Goal: Information Seeking & Learning: Find specific fact

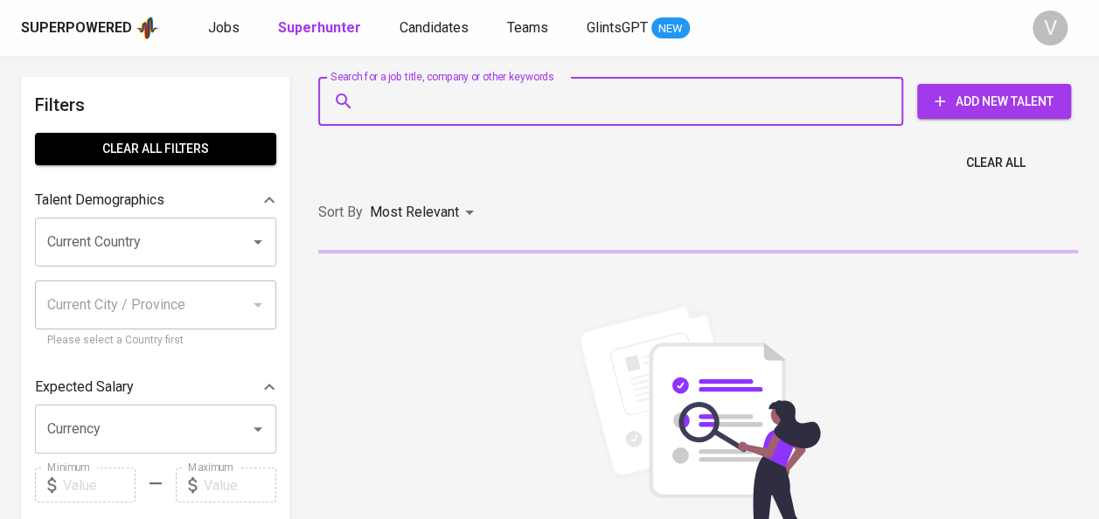
click at [416, 100] on input "Search for a job title, company or other keywords" at bounding box center [615, 101] width 508 height 33
paste input "Della Safira Hode"
type input "Della Safira Hode"
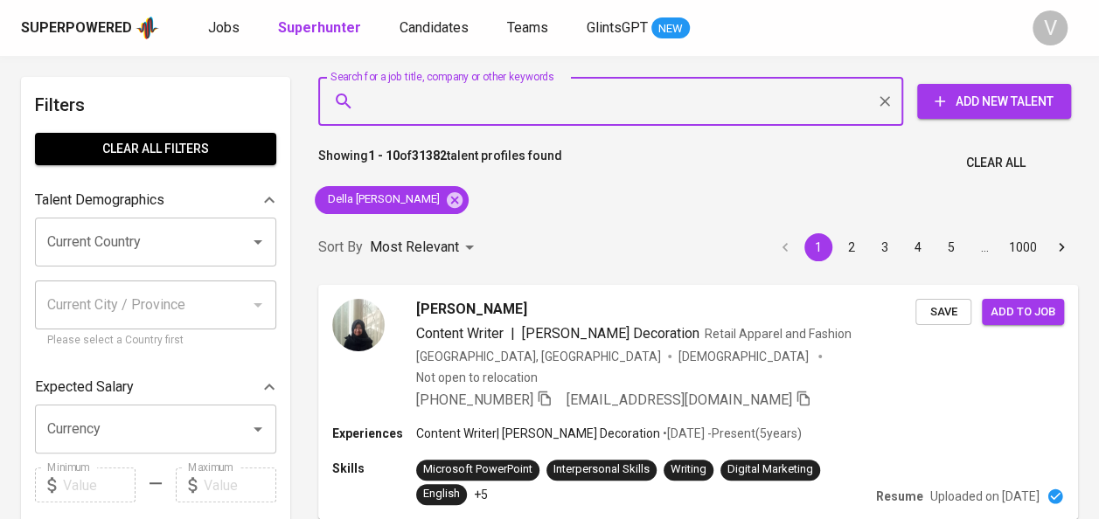
paste input "PT RISUN WEI SHAN INDONESIA"
type input "PT RISUN WEI SHAN INDONESIA"
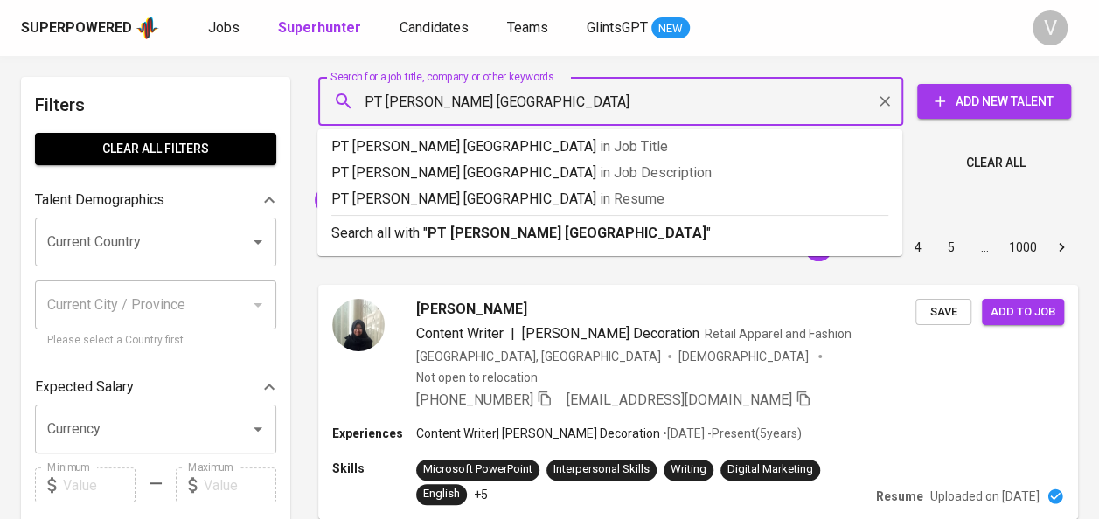
click at [476, 113] on input "PT RISUN WEI SHAN INDONESIA" at bounding box center [615, 101] width 508 height 33
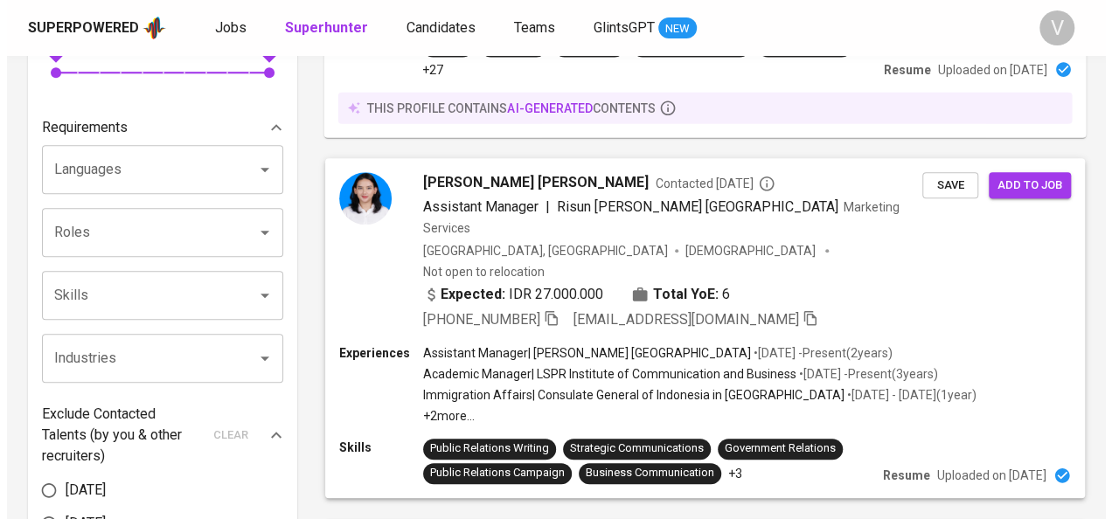
scroll to position [532, 0]
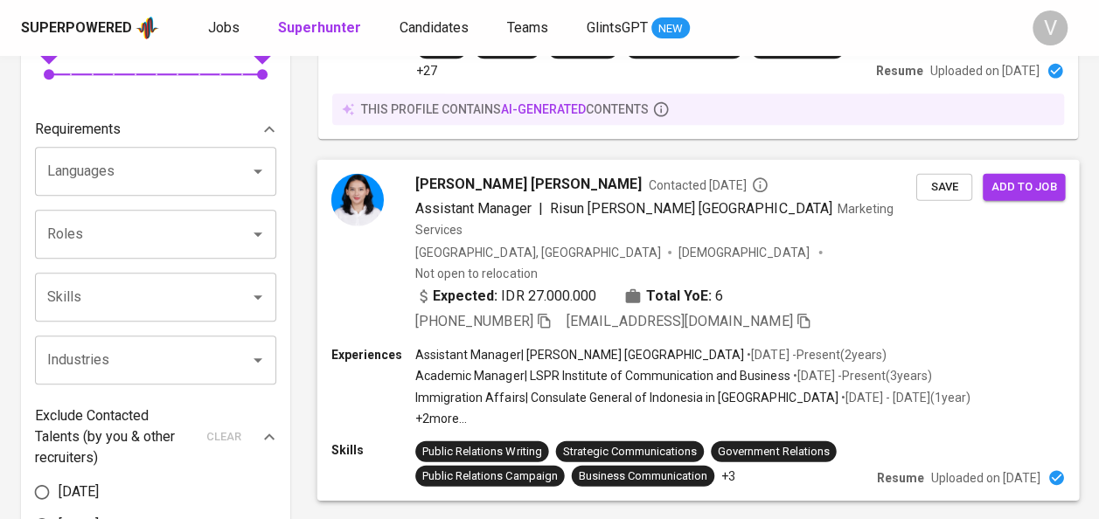
click at [358, 173] on img at bounding box center [357, 199] width 52 height 52
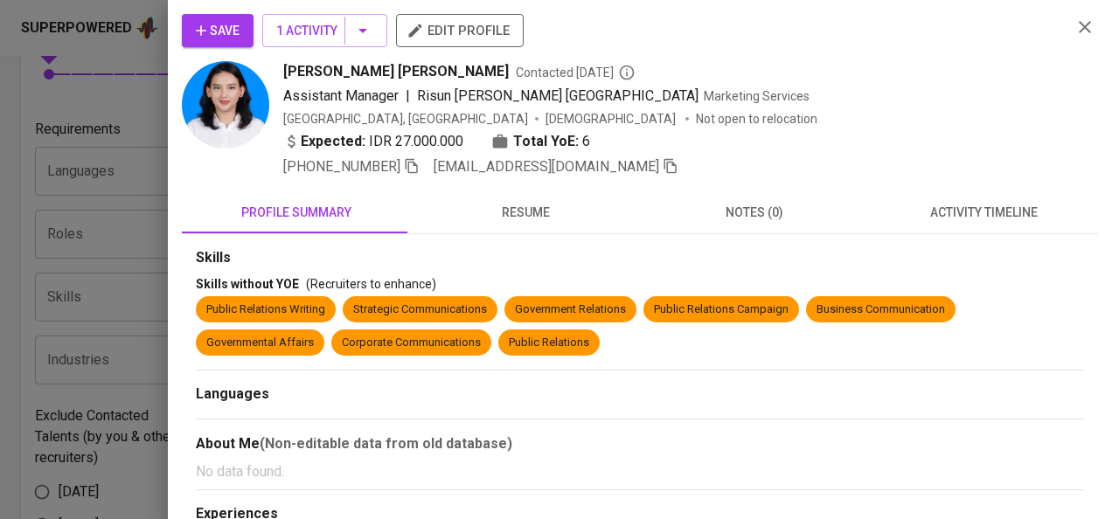
click at [229, 105] on img at bounding box center [225, 104] width 87 height 87
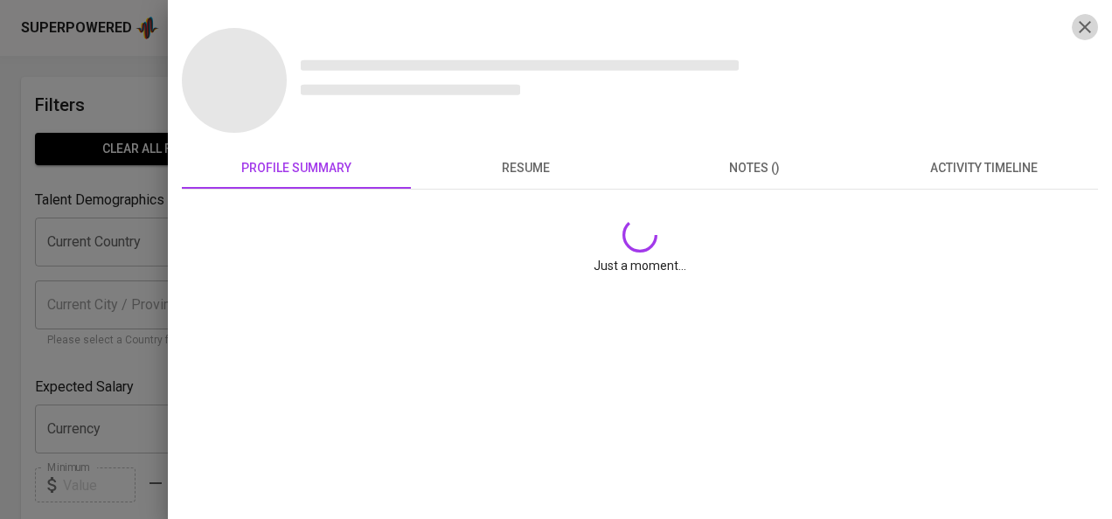
click at [1078, 19] on icon "button" at bounding box center [1085, 27] width 21 height 21
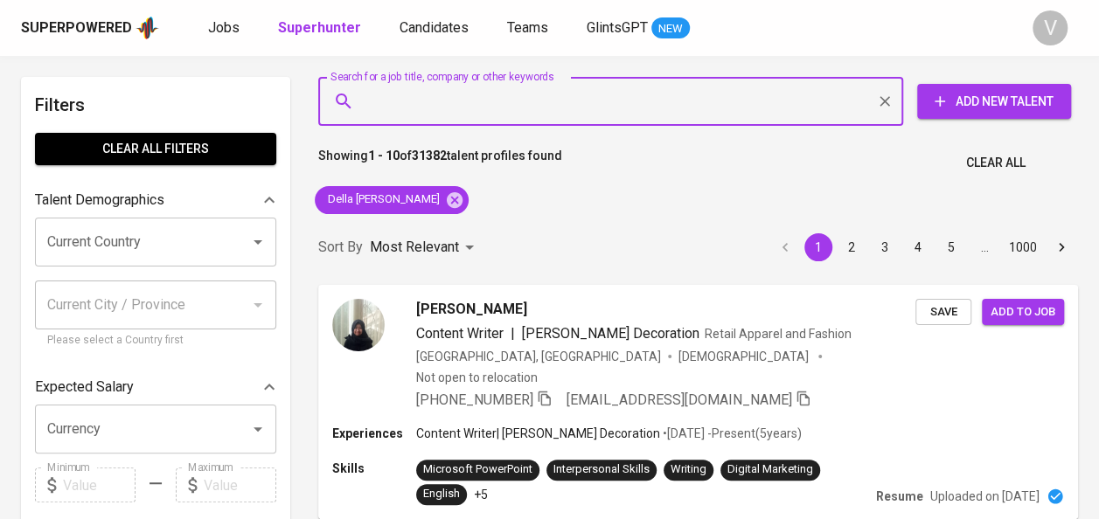
click at [472, 97] on input "Search for a job title, company or other keywords" at bounding box center [615, 101] width 508 height 33
paste input "PT RISUN WEI SHAN INDONESIA"
type input "PT RISUN WEI SHAN INDONESIA"
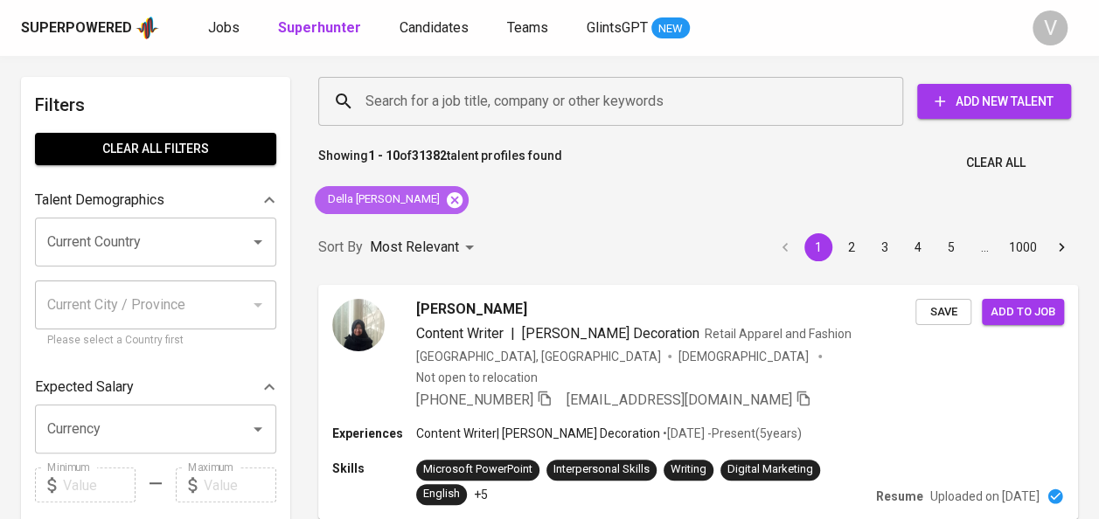
click at [445, 201] on icon at bounding box center [454, 200] width 19 height 19
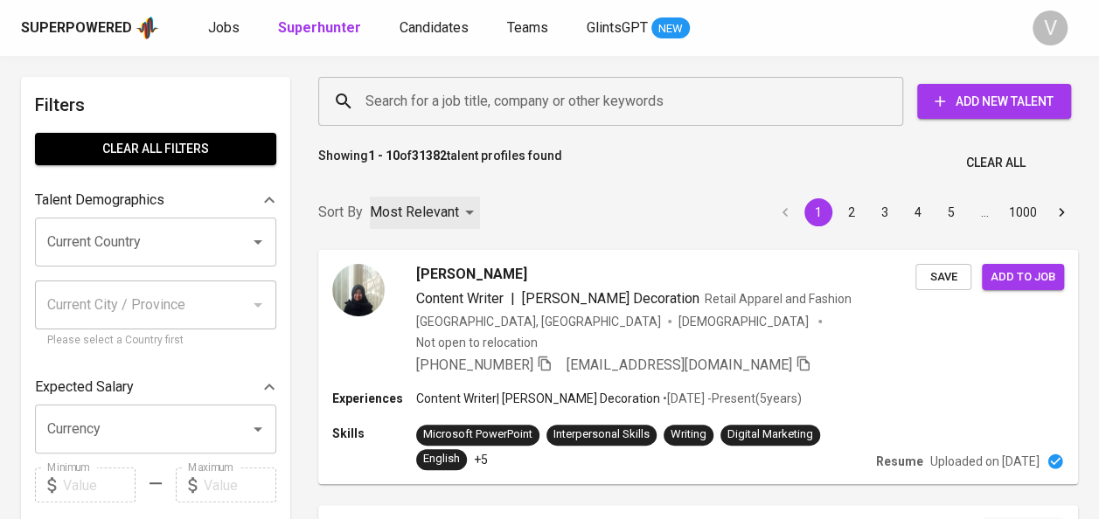
click at [431, 202] on p "Most Relevant" at bounding box center [414, 212] width 89 height 21
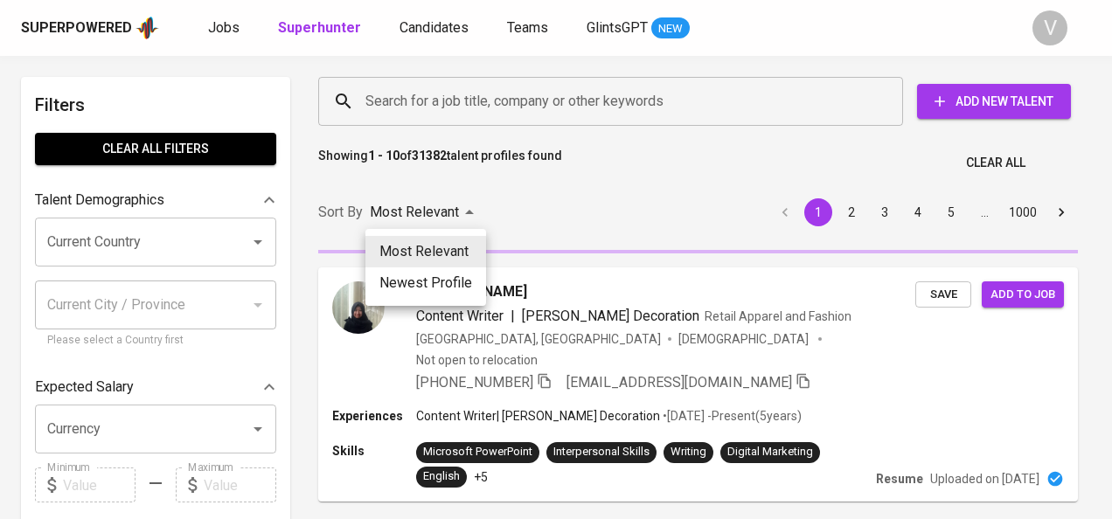
click at [533, 226] on div at bounding box center [556, 259] width 1112 height 519
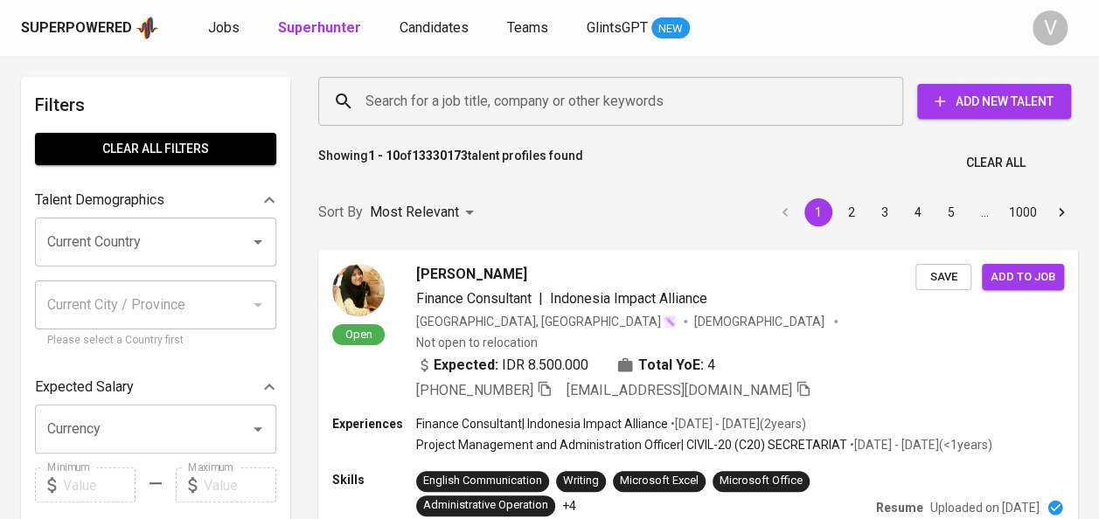
click at [423, 101] on input "Search for a job title, company or other keywords" at bounding box center [615, 101] width 508 height 33
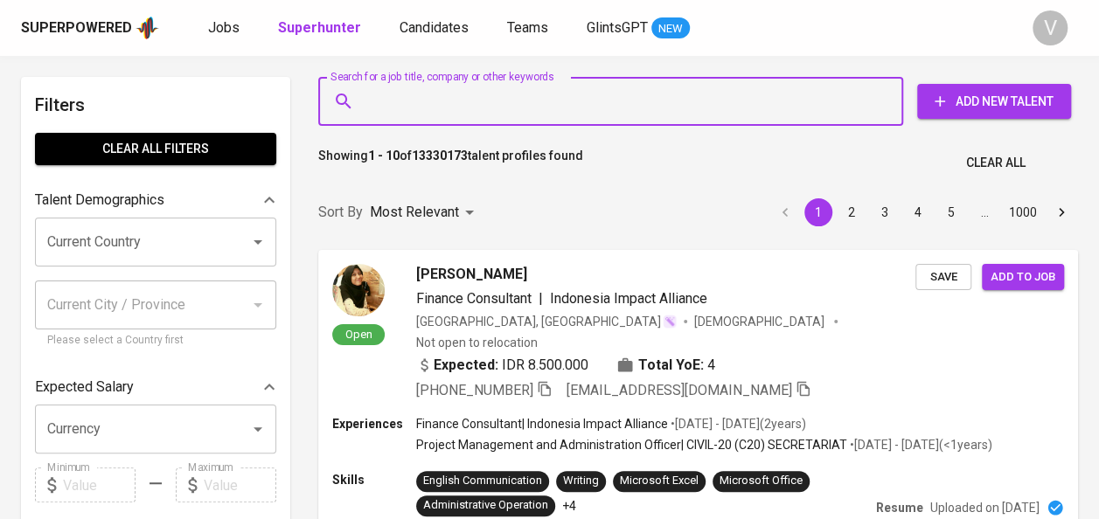
paste input "PT RISUN WEI SHAN INDONESIA"
type input "PT RISUN WEI SHAN INDONESIA"
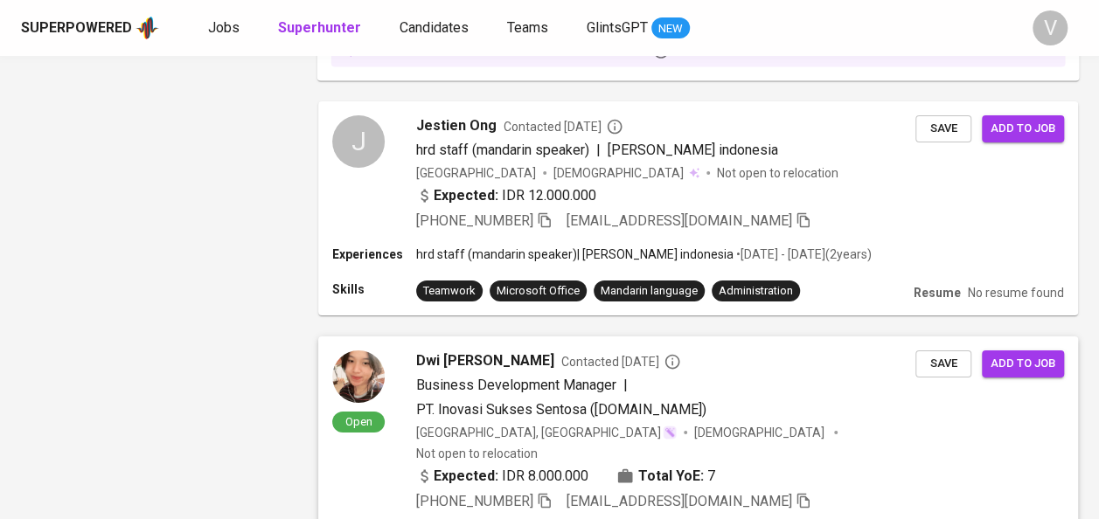
scroll to position [3181, 0]
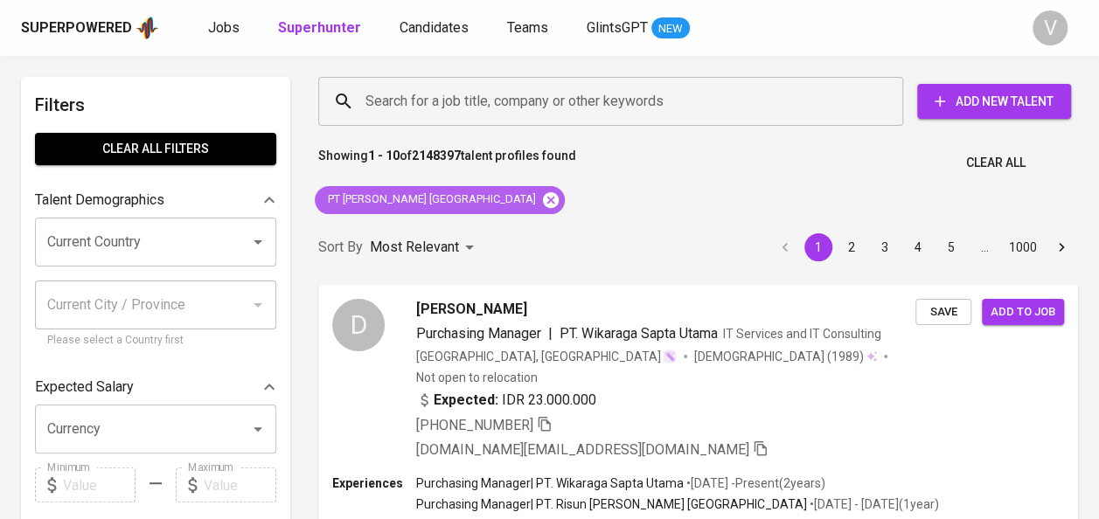
click at [541, 198] on icon at bounding box center [550, 200] width 19 height 19
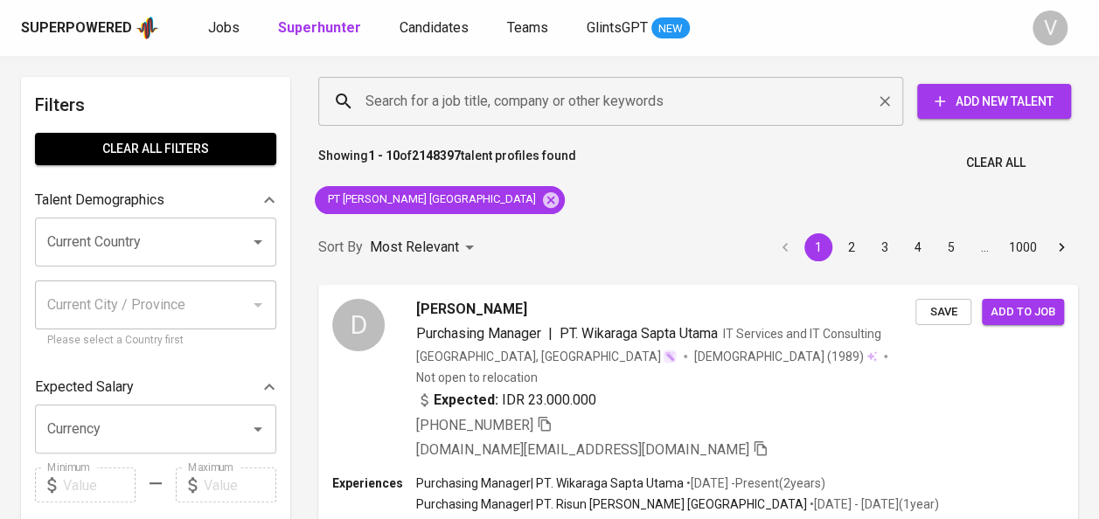
click at [444, 94] on input "Search for a job title, company or other keywords" at bounding box center [615, 101] width 508 height 33
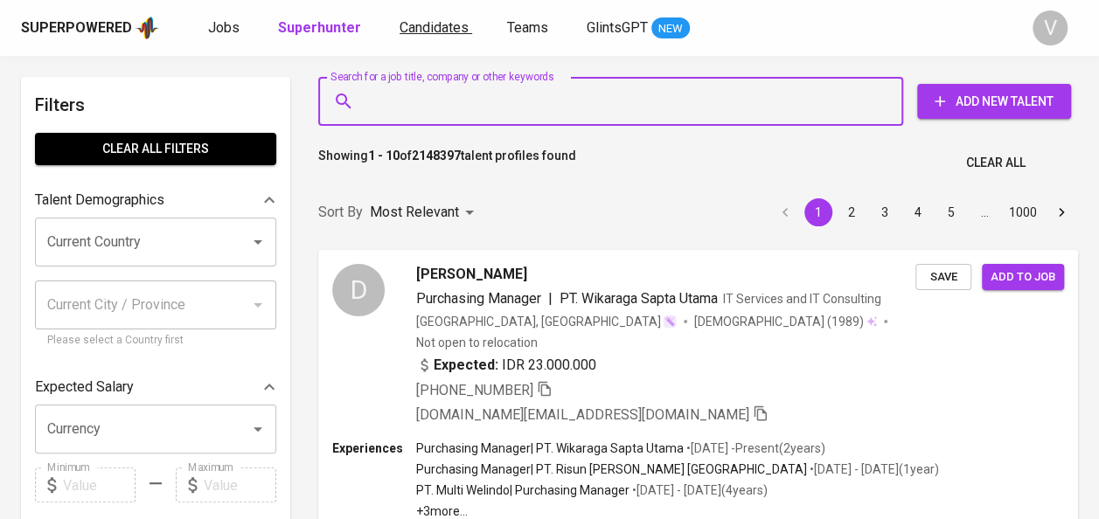
click at [410, 101] on input "Search for a job title, company or other keywords" at bounding box center [615, 101] width 508 height 33
paste input "Theodora Agnes"
type input "Theodora Agnes"
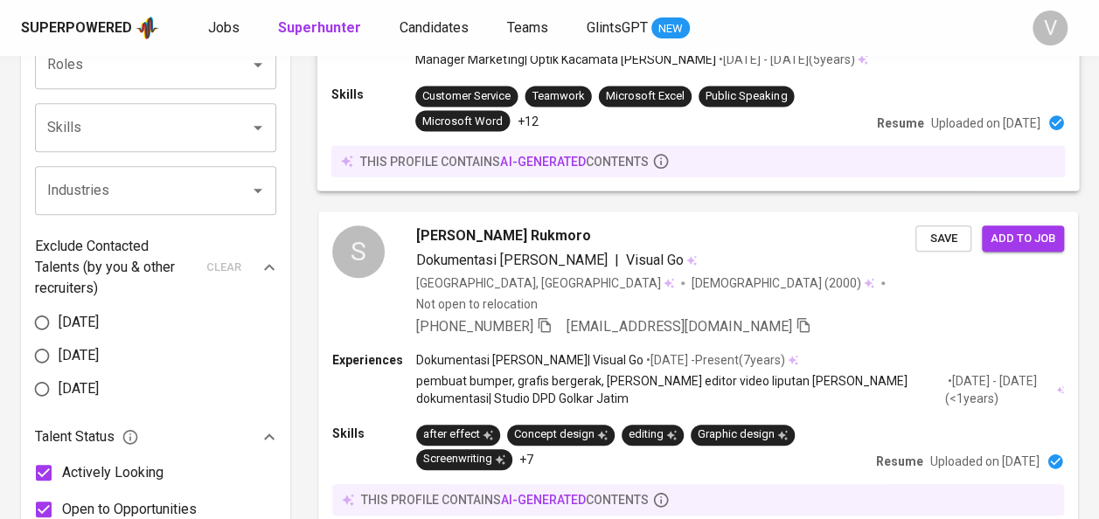
scroll to position [700, 0]
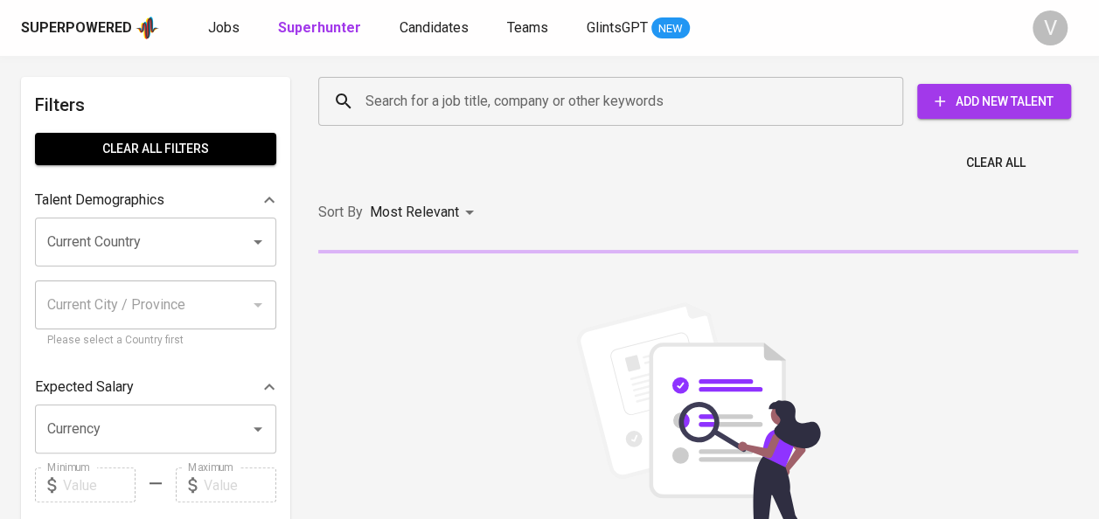
paste input "Tri Suci Simanjuntak"
click at [395, 102] on input "Search for a job title, company or other keywords" at bounding box center [615, 101] width 508 height 33
type input "Tri Suci Simanjuntak"
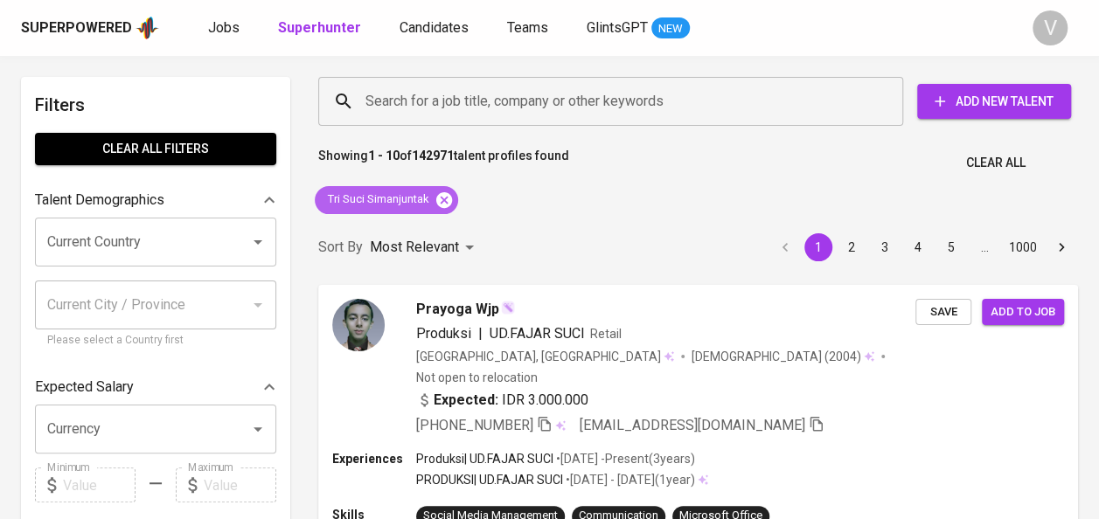
click at [442, 203] on icon at bounding box center [444, 199] width 16 height 16
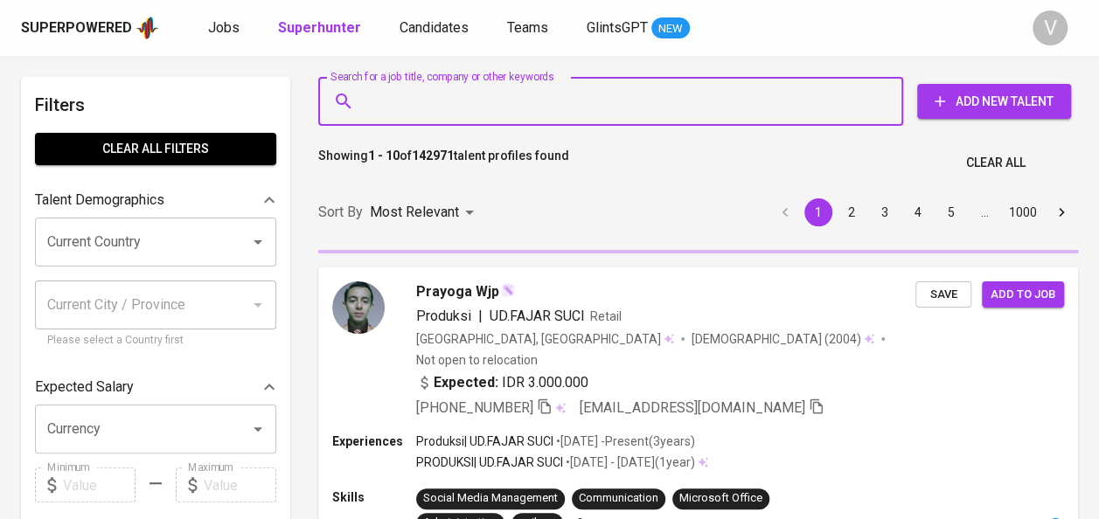
paste input "PT. BERKAT NIAGA DUNIA"
click at [400, 100] on input "Search for a job title, company or other keywords" at bounding box center [615, 101] width 508 height 33
type input "PT. BERKAT NIAGA DUNIA"
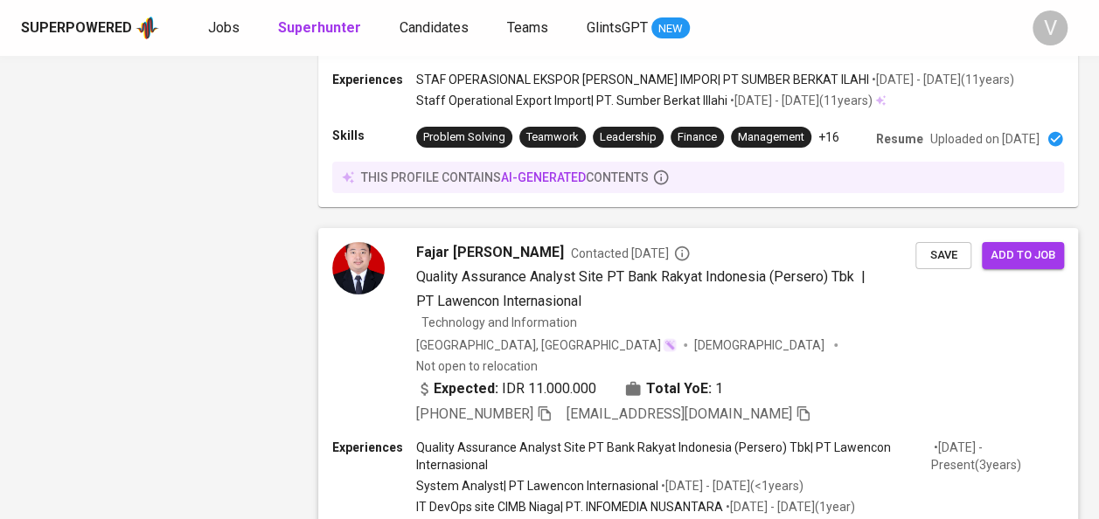
scroll to position [3342, 0]
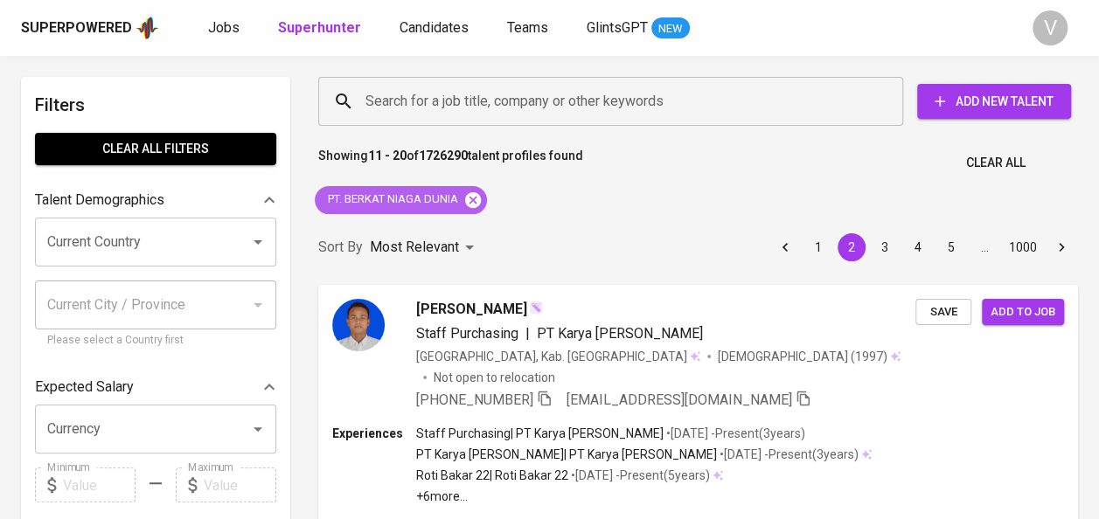
click at [471, 194] on icon at bounding box center [473, 199] width 16 height 16
click at [418, 101] on input "Search for a job title, company or other keywords" at bounding box center [615, 101] width 508 height 33
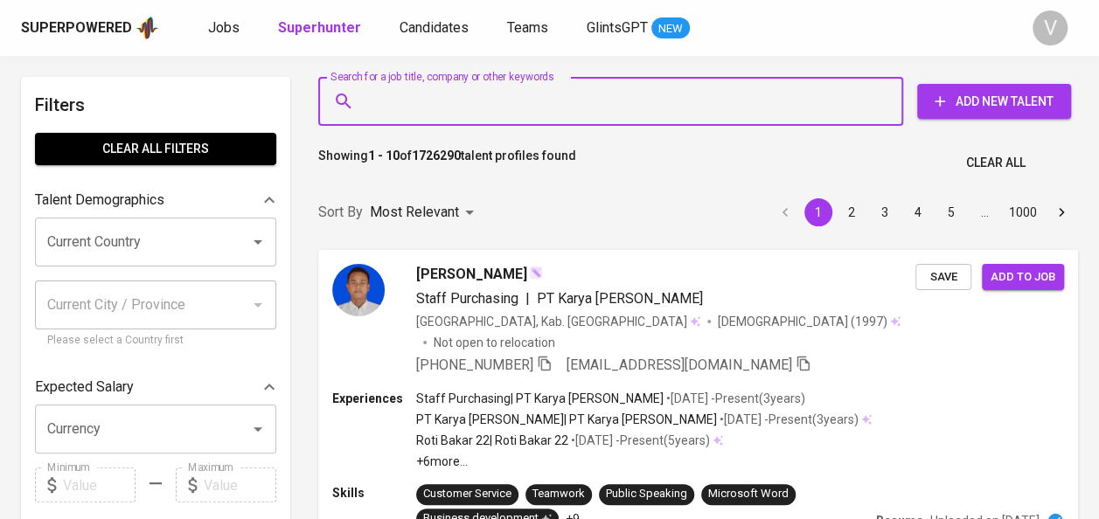
click at [418, 101] on input "Search for a job title, company or other keywords" at bounding box center [615, 101] width 508 height 33
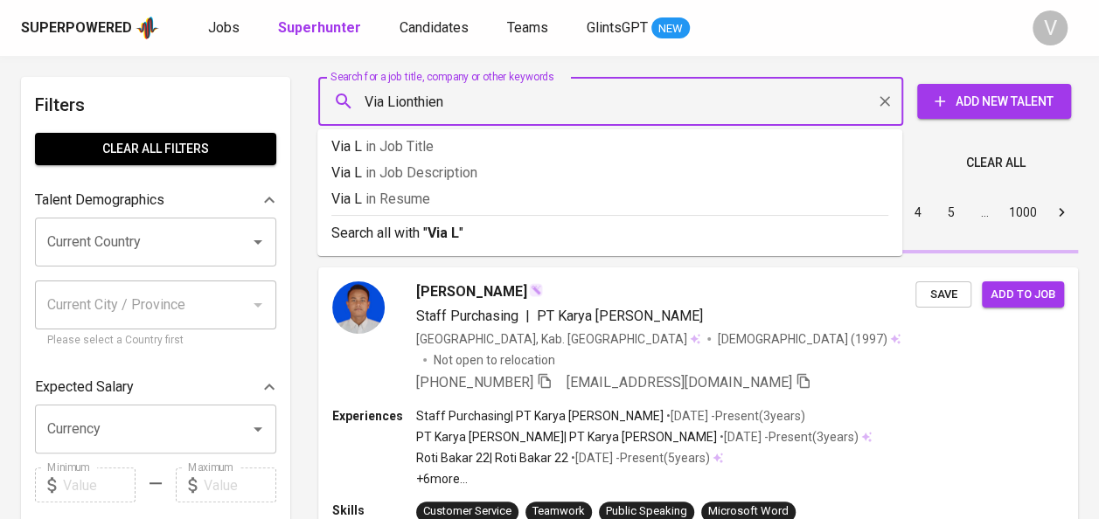
type input "Via Lionthiene"
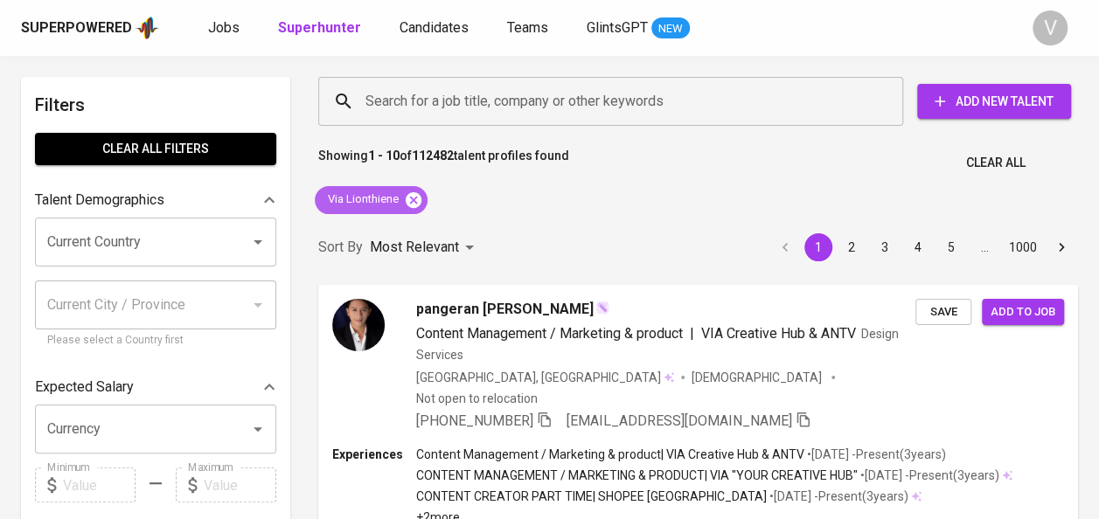
click at [415, 191] on icon at bounding box center [413, 200] width 19 height 19
click at [415, 221] on div "Sort By Most Relevant MOST_RELEVANT 1 2 3 4 5 … 1000" at bounding box center [698, 247] width 781 height 53
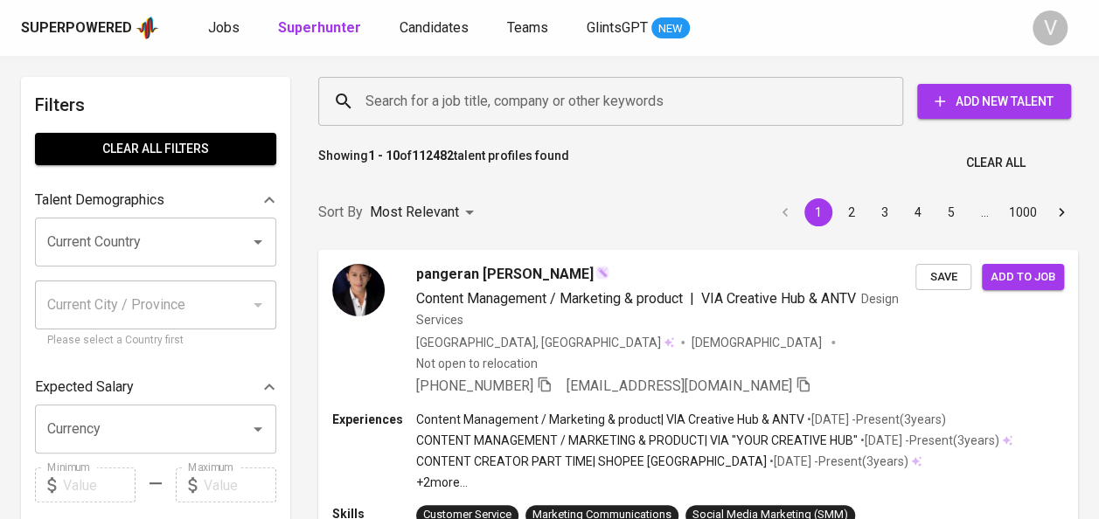
click at [458, 98] on input "Search for a job title, company or other keywords" at bounding box center [615, 101] width 508 height 33
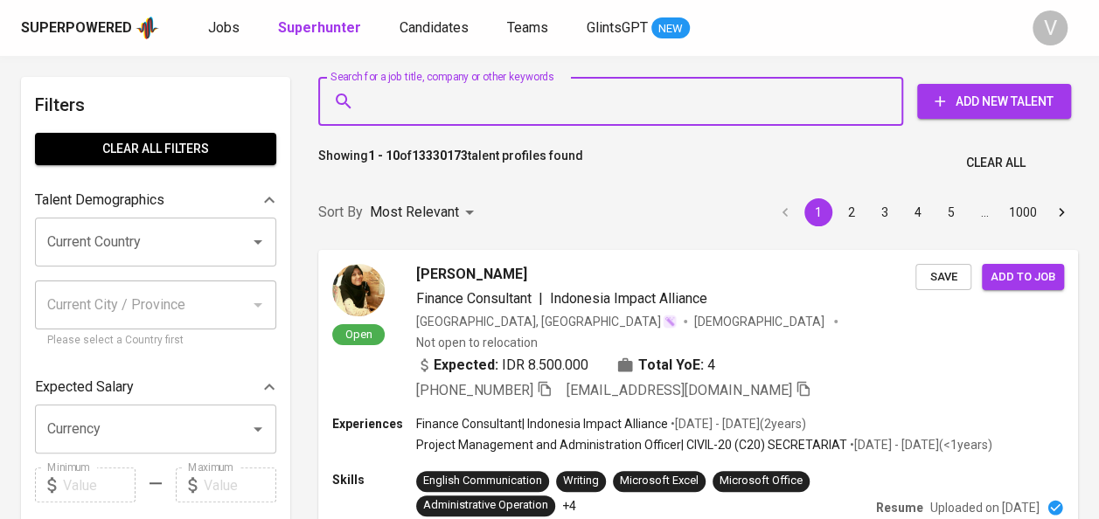
click at [458, 98] on input "Search for a job title, company or other keywords" at bounding box center [615, 101] width 508 height 33
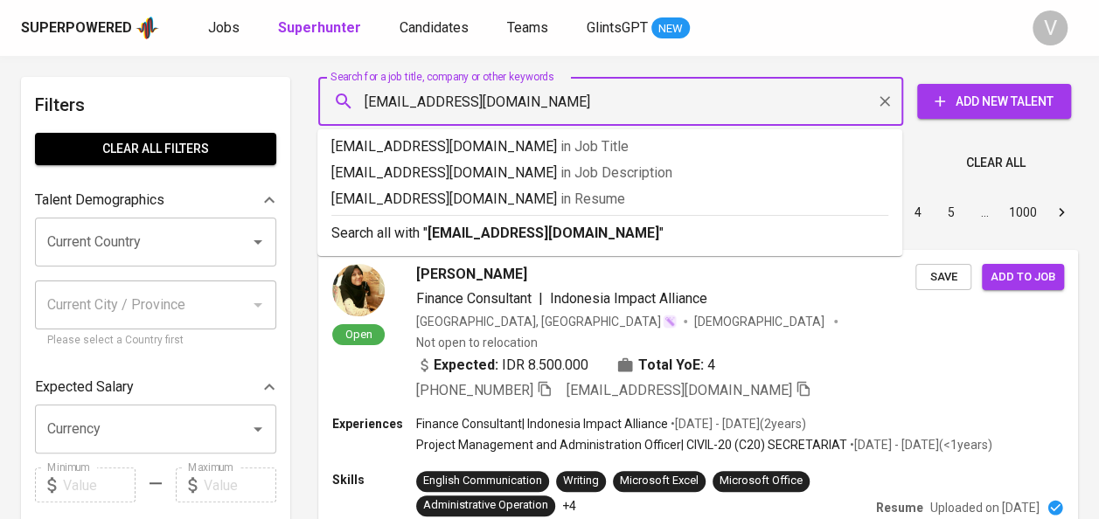
type input "[EMAIL_ADDRESS][DOMAIN_NAME]"
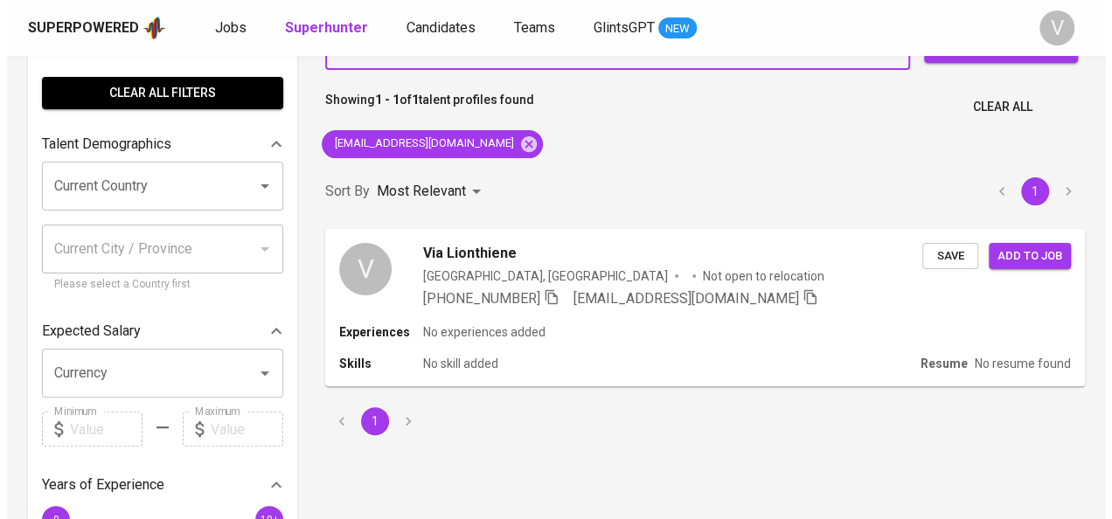
scroll to position [58, 0]
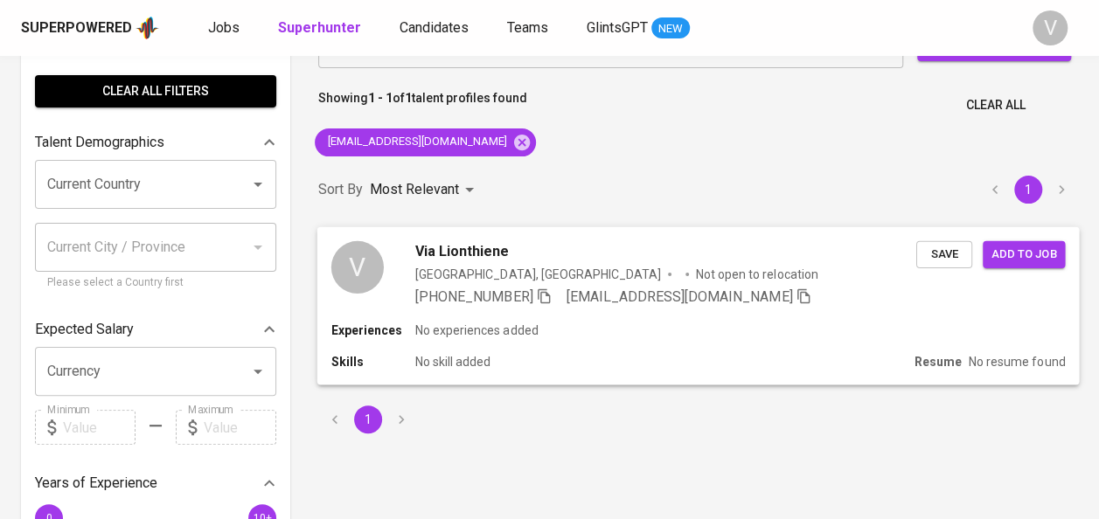
click at [365, 271] on div "V" at bounding box center [357, 266] width 52 height 52
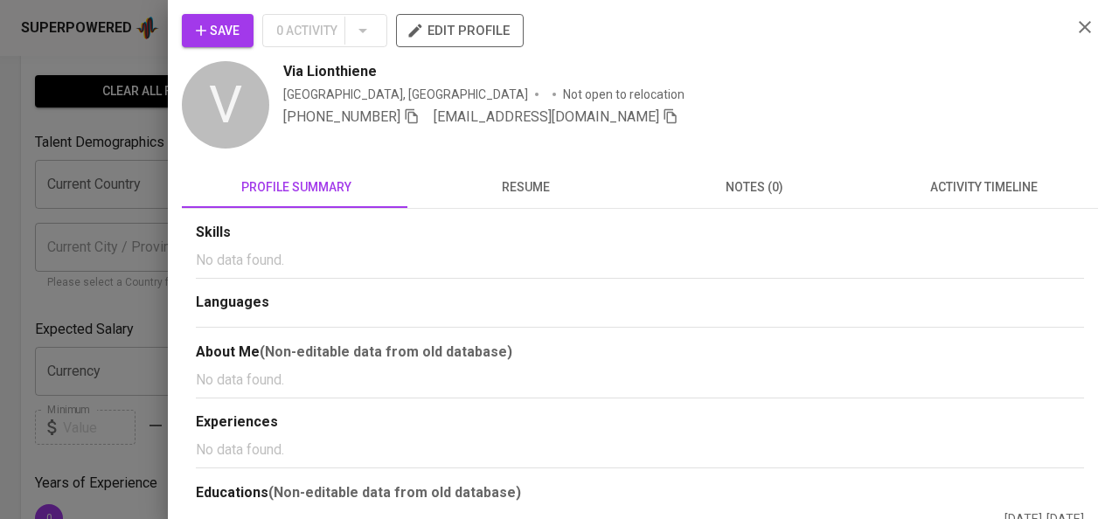
scroll to position [59, 0]
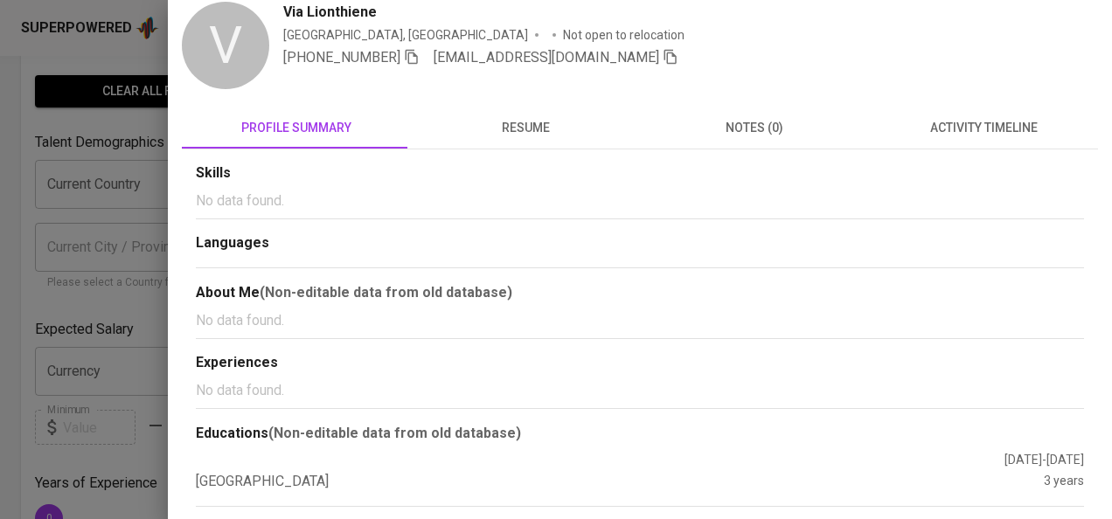
click at [261, 207] on p "No data found." at bounding box center [640, 201] width 888 height 21
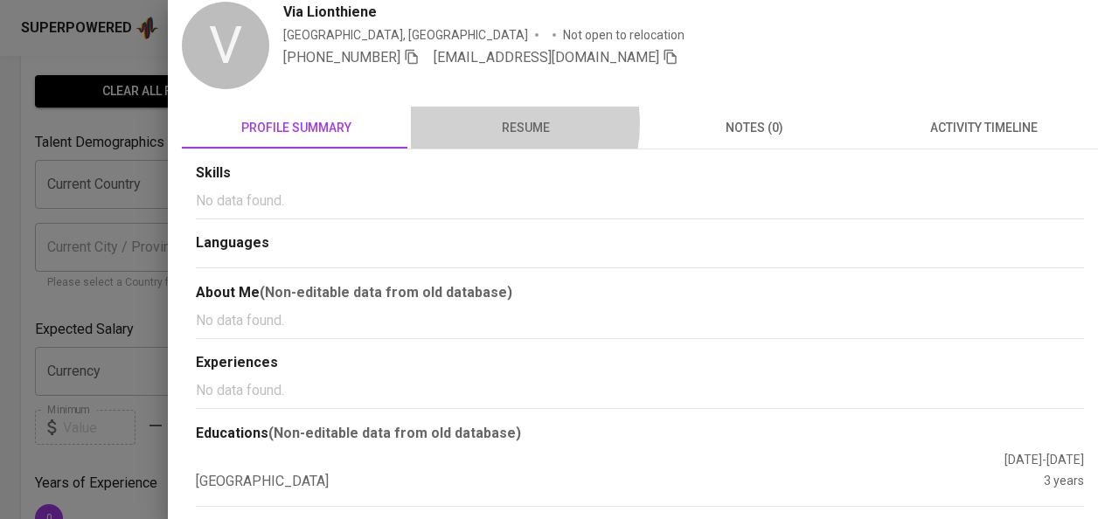
click at [491, 122] on span "resume" at bounding box center [525, 128] width 208 height 22
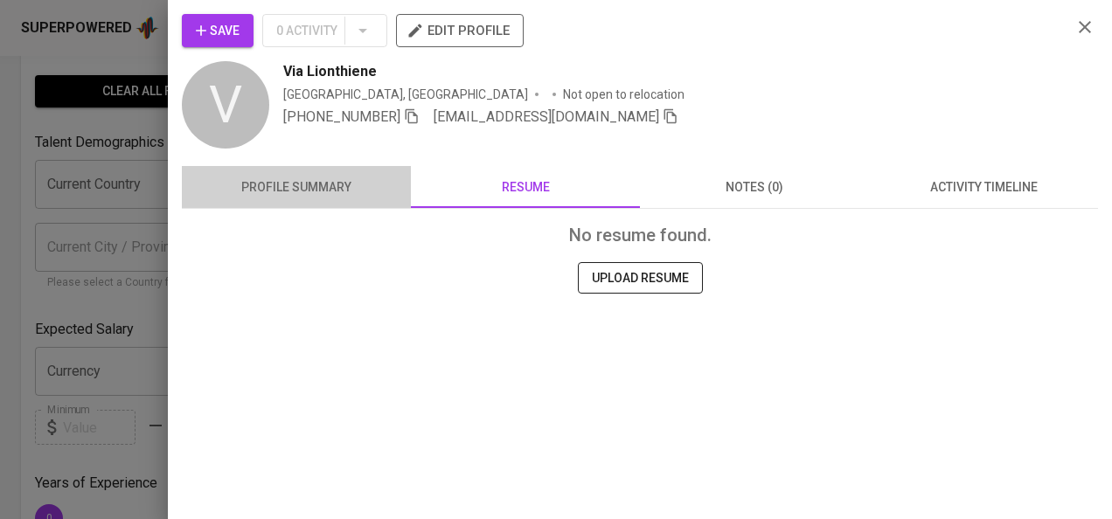
click at [329, 188] on span "profile summary" at bounding box center [296, 188] width 208 height 22
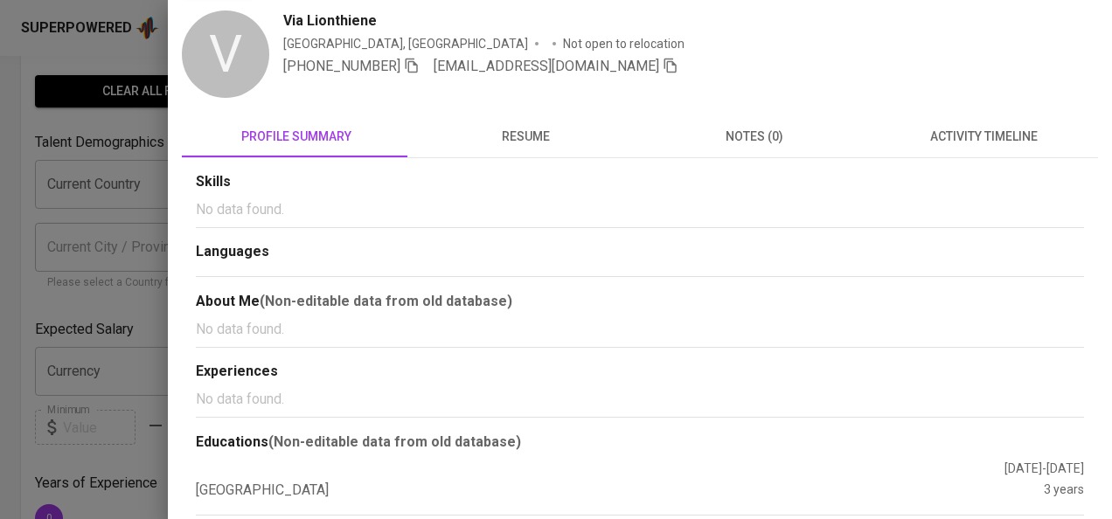
scroll to position [59, 0]
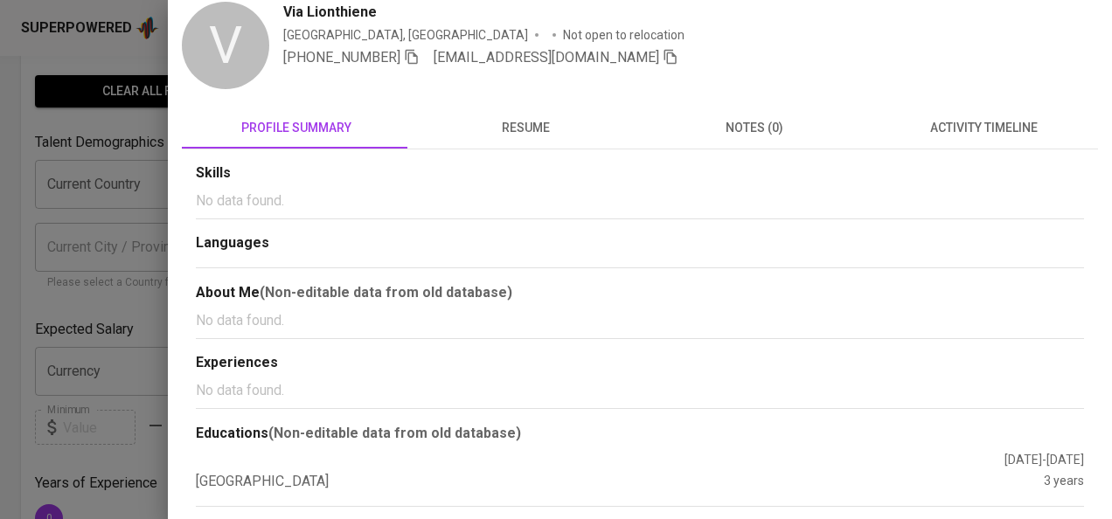
click at [224, 199] on p "No data found." at bounding box center [640, 201] width 888 height 21
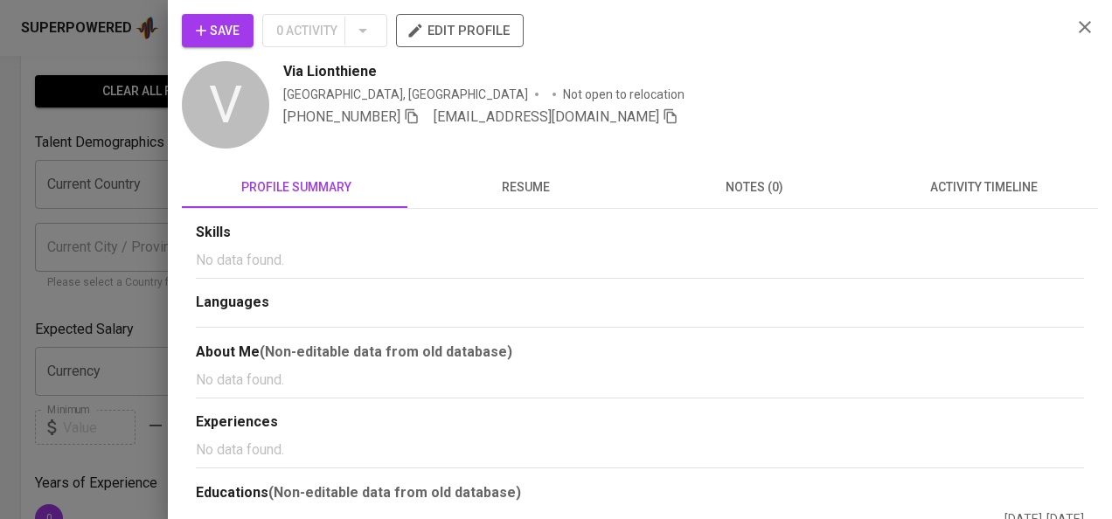
click at [484, 16] on button "edit profile" at bounding box center [460, 30] width 128 height 33
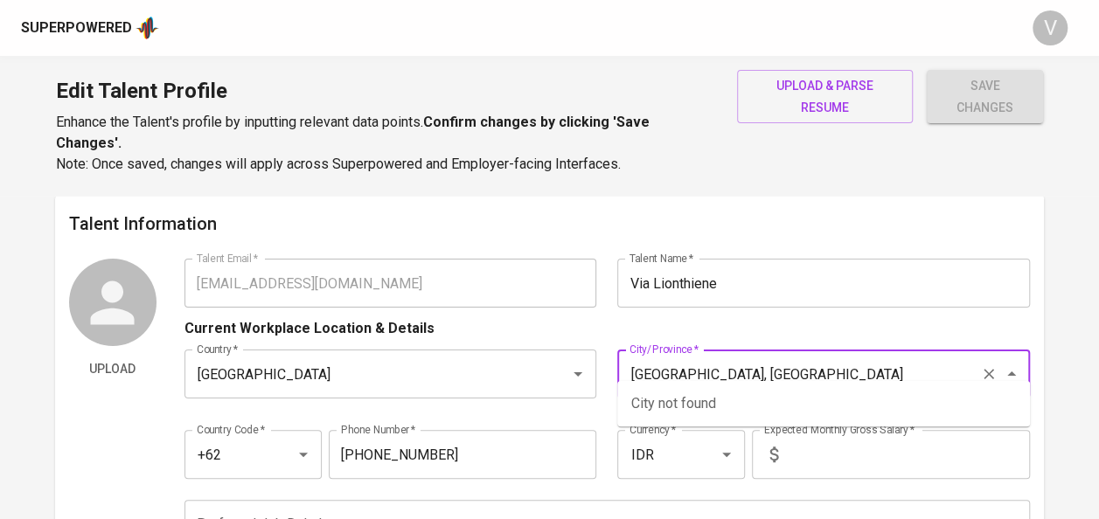
click at [695, 358] on input "[GEOGRAPHIC_DATA], [GEOGRAPHIC_DATA]" at bounding box center [799, 374] width 348 height 33
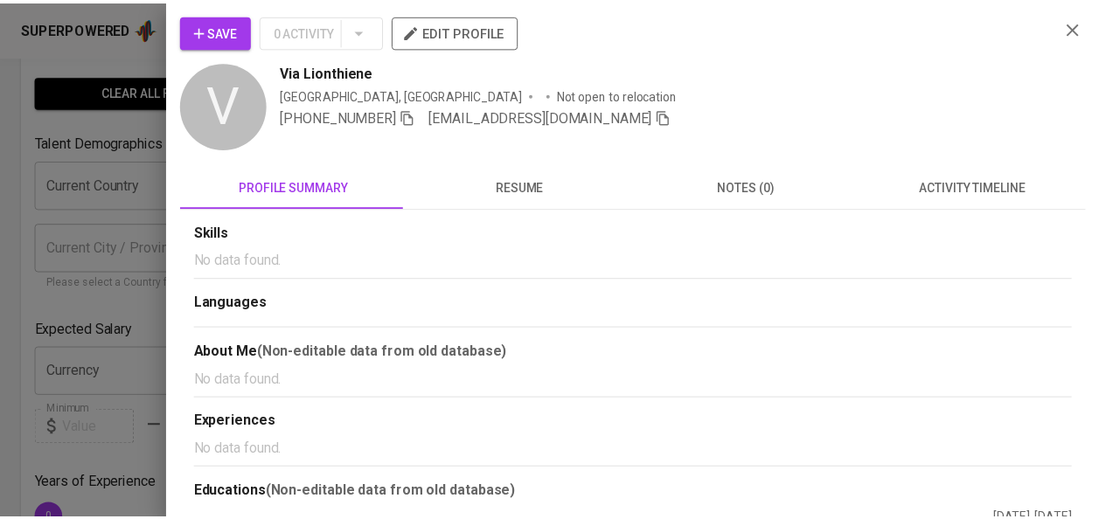
scroll to position [58, 0]
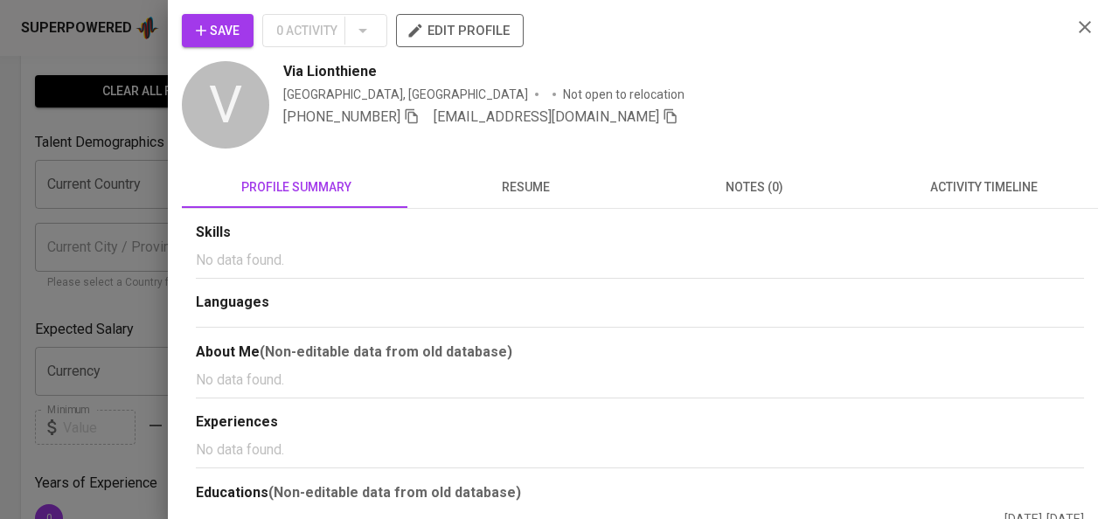
click at [127, 164] on div at bounding box center [556, 259] width 1112 height 519
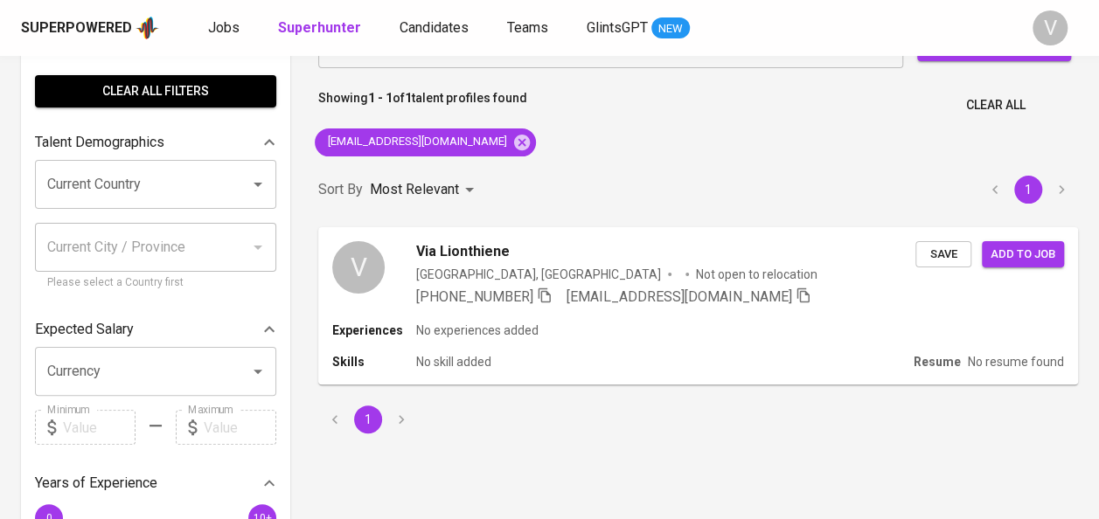
scroll to position [0, 0]
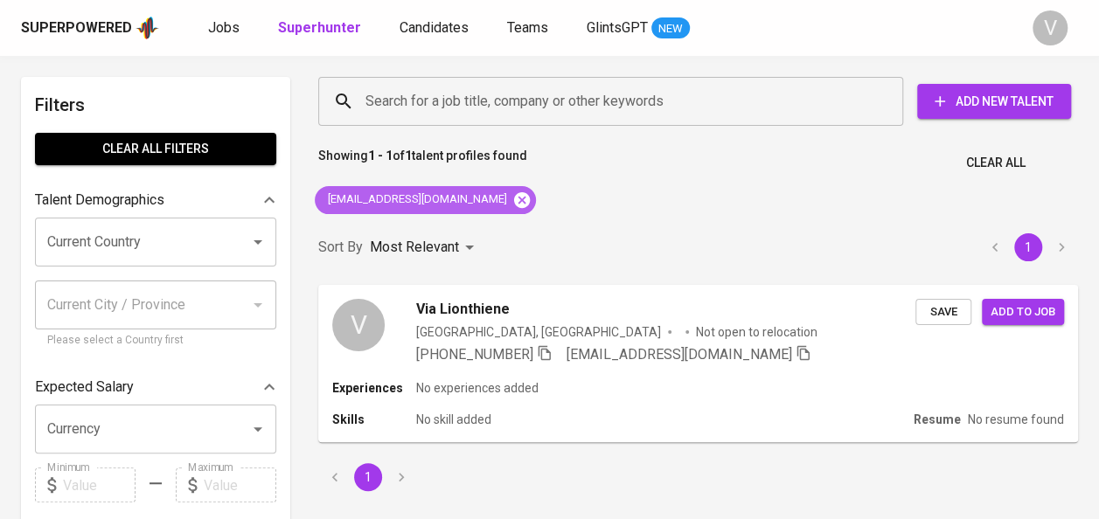
click at [512, 198] on icon at bounding box center [521, 200] width 19 height 19
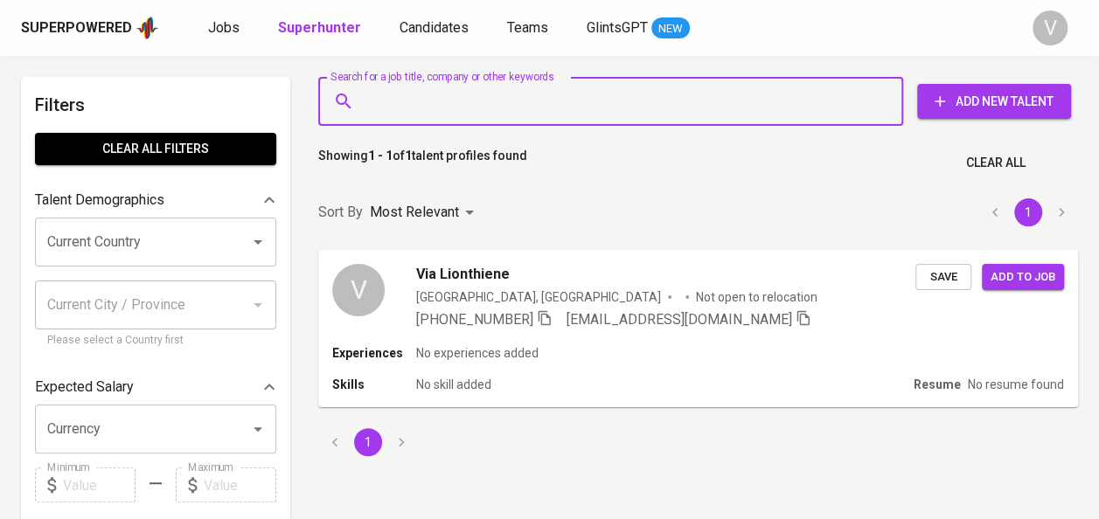
click at [430, 114] on input "Search for a job title, company or other keywords" at bounding box center [615, 101] width 508 height 33
paste input "[PERSON_NAME] K"
type input "[PERSON_NAME] K"
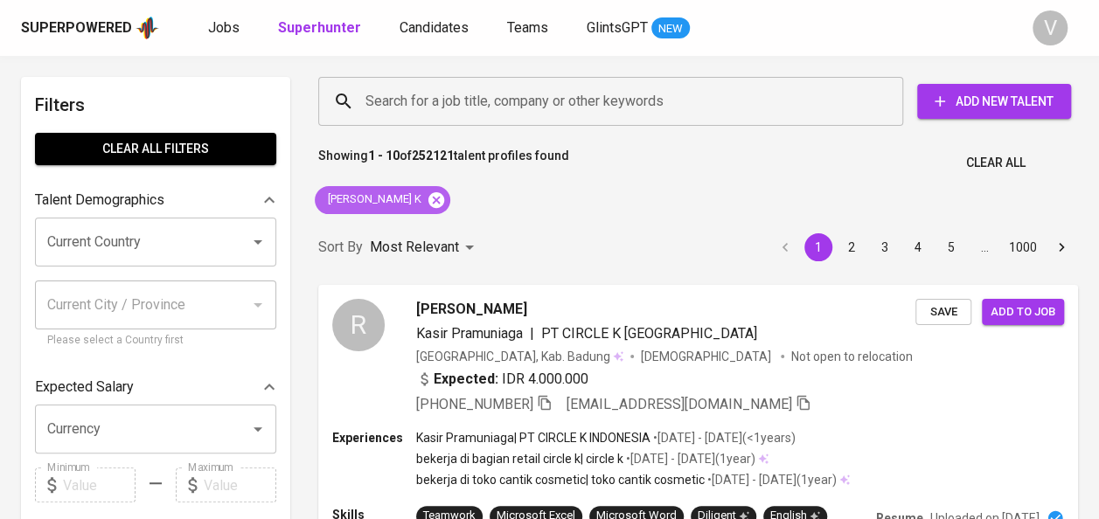
click at [427, 200] on icon at bounding box center [436, 200] width 19 height 19
click at [407, 98] on input "Search for a job title, company or other keywords" at bounding box center [615, 101] width 508 height 33
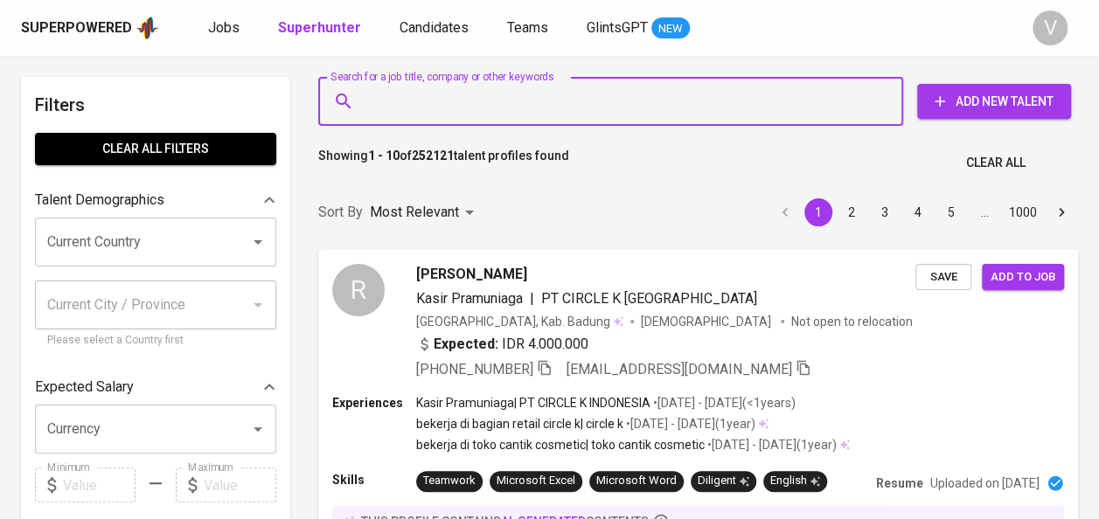
click at [407, 98] on input "Search for a job title, company or other keywords" at bounding box center [615, 101] width 508 height 33
paste input "[EMAIL_ADDRESS][DOMAIN_NAME]"
type input "[EMAIL_ADDRESS][DOMAIN_NAME]"
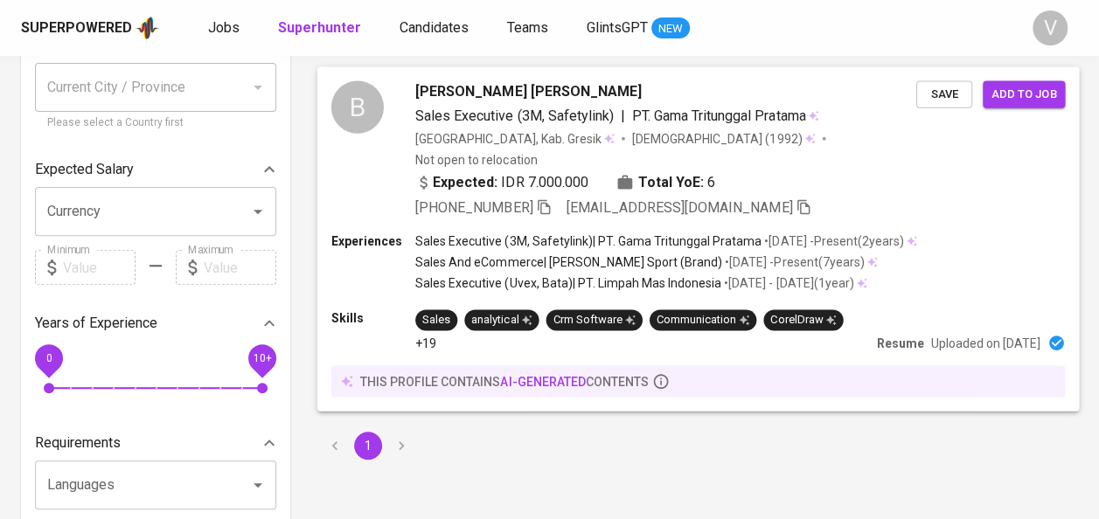
scroll to position [212, 0]
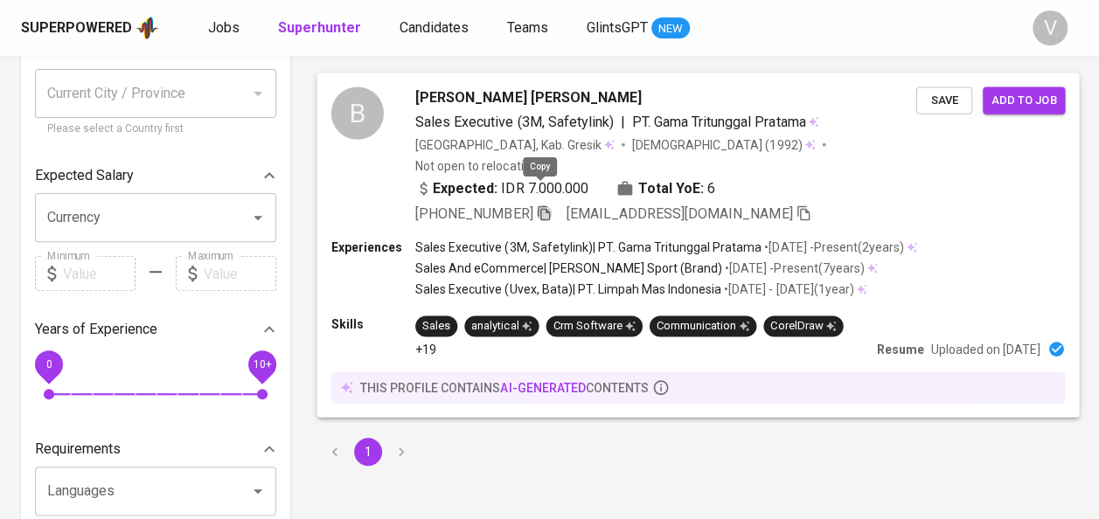
click at [544, 205] on icon "button" at bounding box center [544, 212] width 12 height 15
click at [539, 205] on icon "button" at bounding box center [545, 212] width 12 height 15
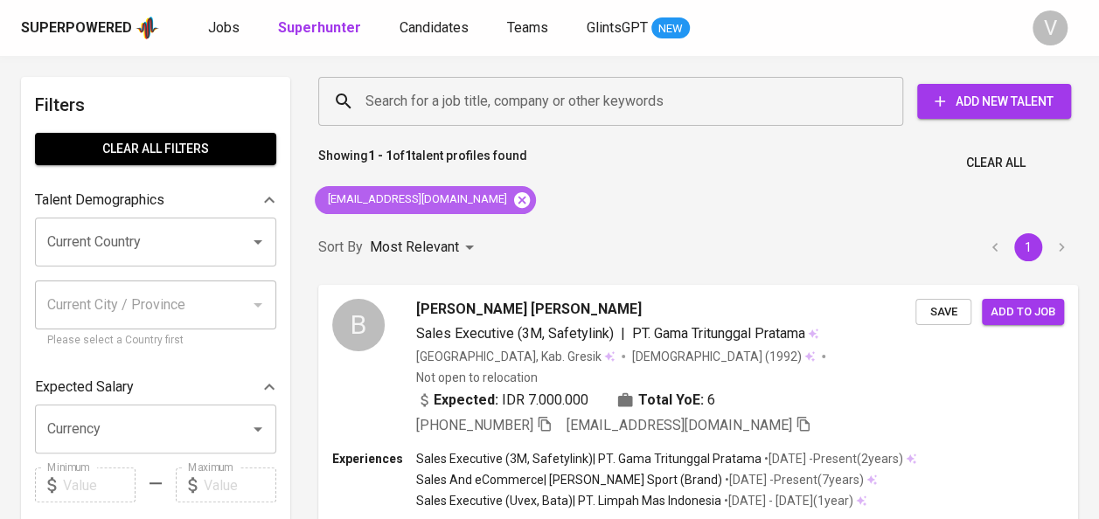
click at [514, 196] on icon at bounding box center [522, 199] width 16 height 16
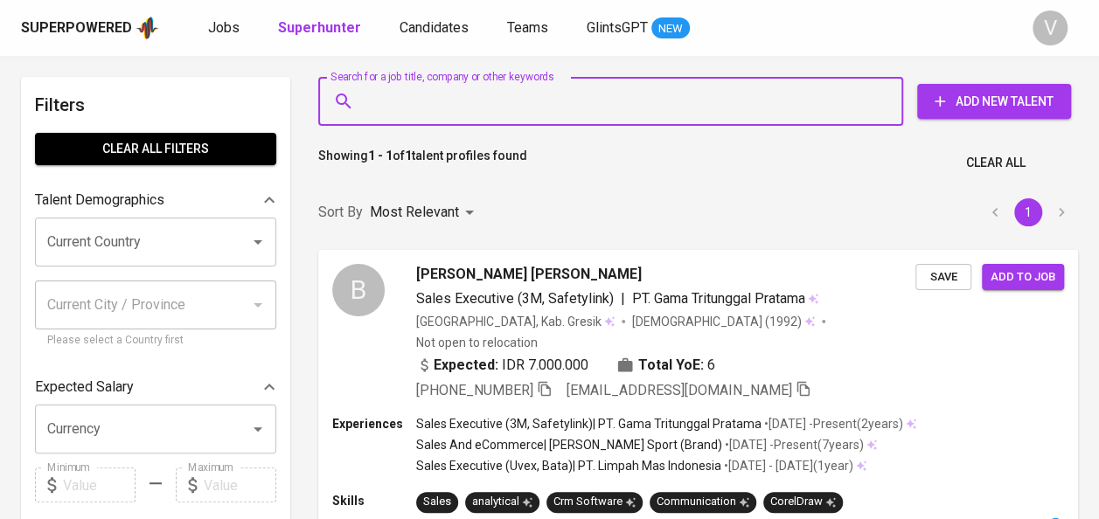
paste input "[EMAIL_ADDRESS][DOMAIN_NAME]"
click at [407, 96] on input "Search for a job title, company or other keywords" at bounding box center [615, 101] width 508 height 33
type input "[EMAIL_ADDRESS][DOMAIN_NAME]"
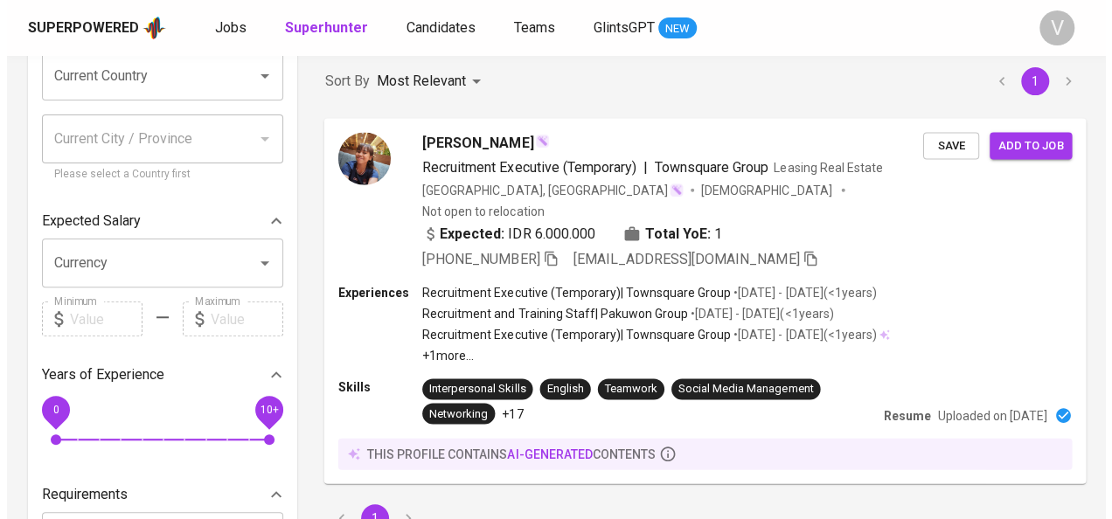
scroll to position [163, 0]
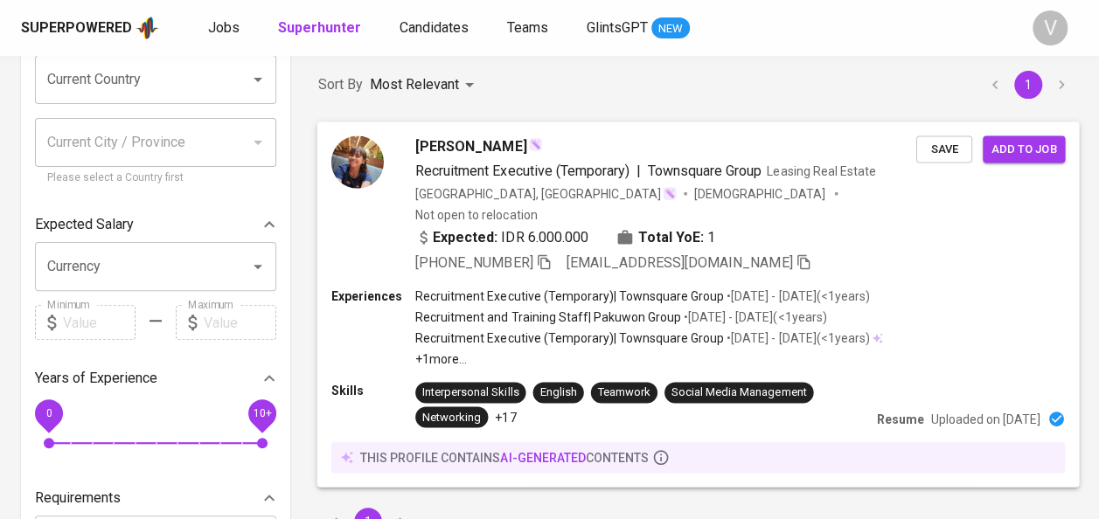
click at [361, 166] on img at bounding box center [357, 162] width 52 height 52
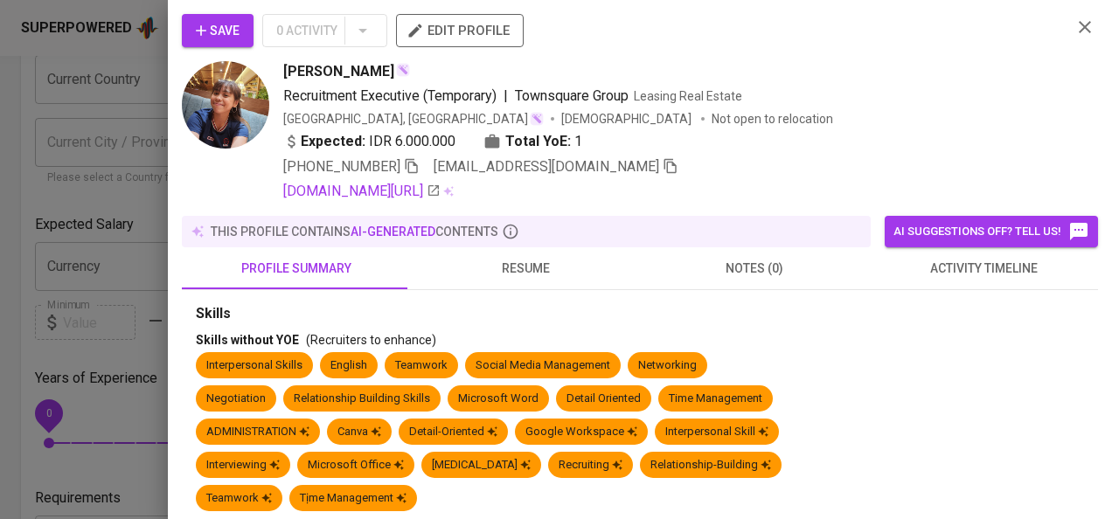
click at [233, 129] on img at bounding box center [225, 104] width 87 height 87
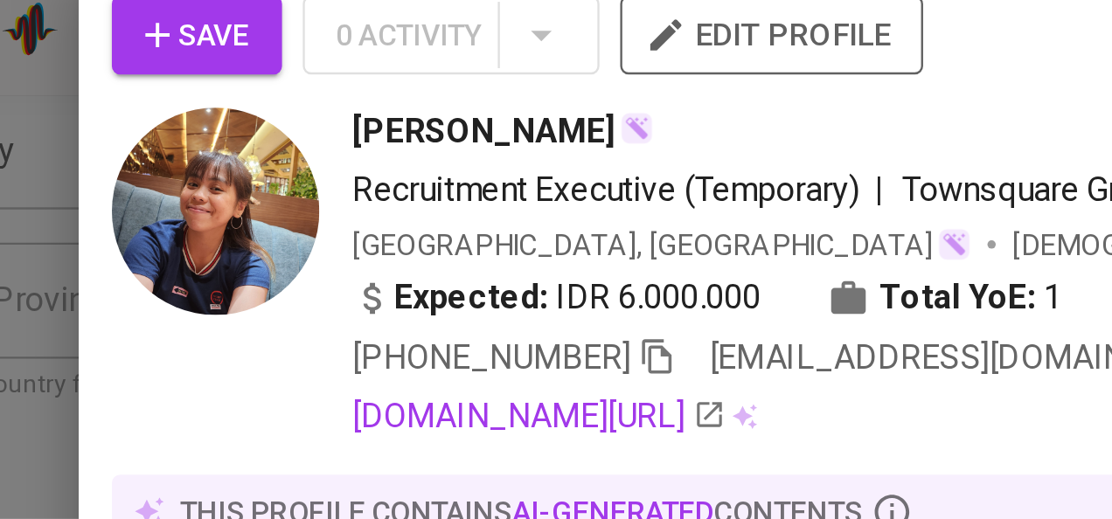
scroll to position [162, 0]
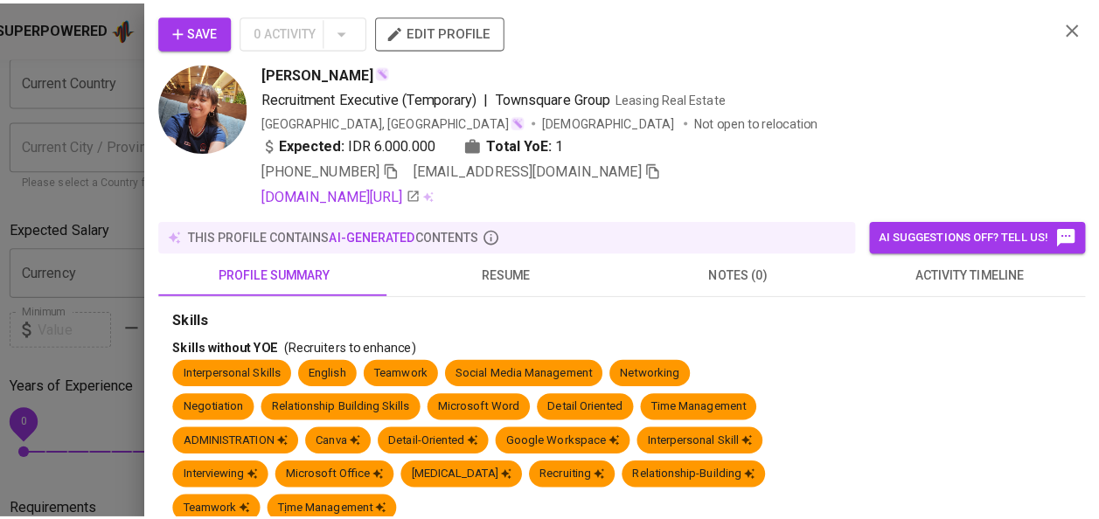
scroll to position [163, 0]
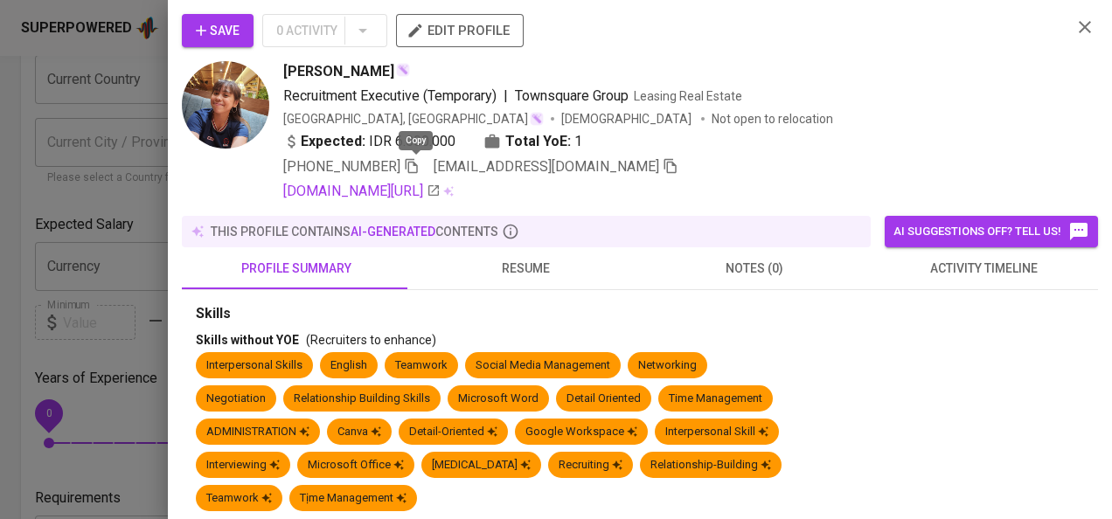
click at [415, 169] on icon "button" at bounding box center [412, 166] width 16 height 16
drag, startPoint x: 282, startPoint y: 67, endPoint x: 340, endPoint y: 72, distance: 57.9
click at [340, 72] on div "Christine S Recruitment Executive (Temporary) | Townsquare Group Leasing Real E…" at bounding box center [620, 131] width 876 height 141
copy span "Christine"
click at [125, 192] on div at bounding box center [556, 259] width 1112 height 519
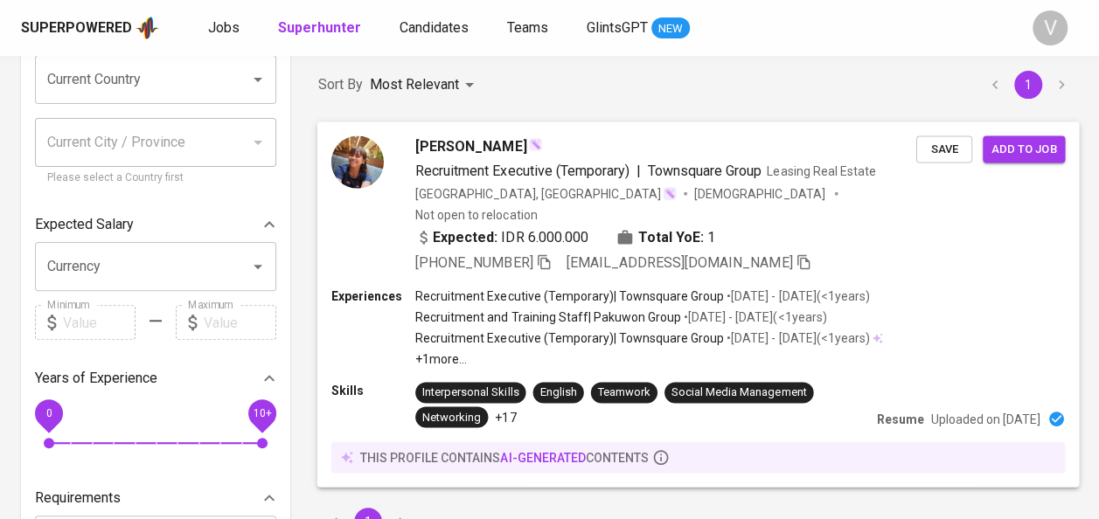
scroll to position [0, 0]
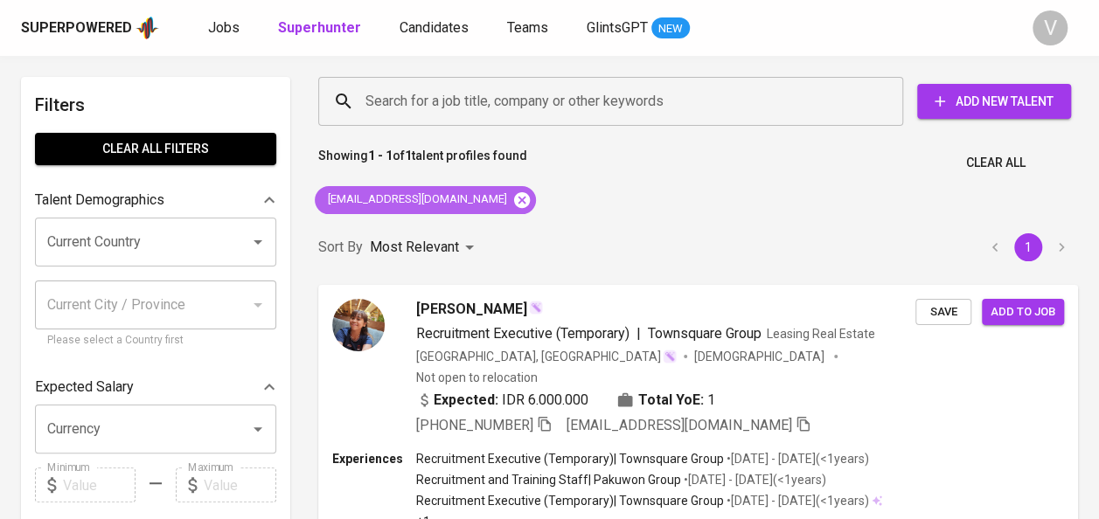
click at [517, 197] on icon at bounding box center [521, 200] width 19 height 19
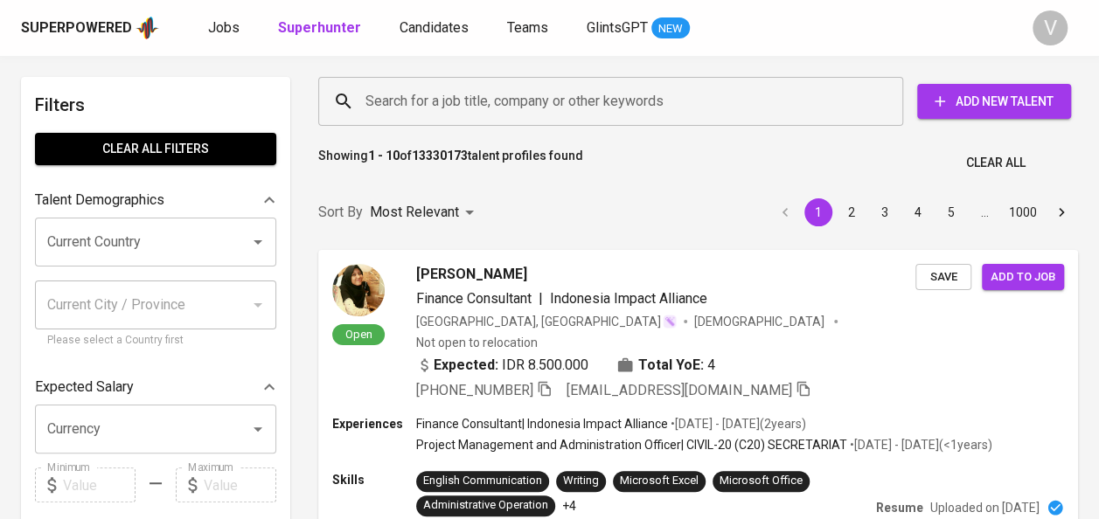
click at [414, 101] on input "Search for a job title, company or other keywords" at bounding box center [615, 101] width 508 height 33
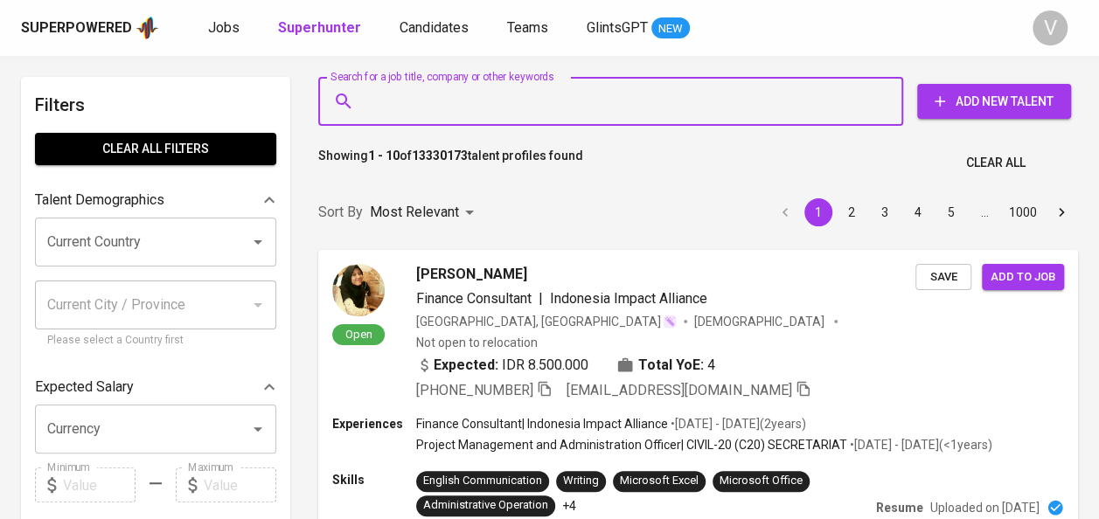
paste input "yeremiasmaranressy@gmail.com"
type input "yeremiasmaranressy@gmail.com"
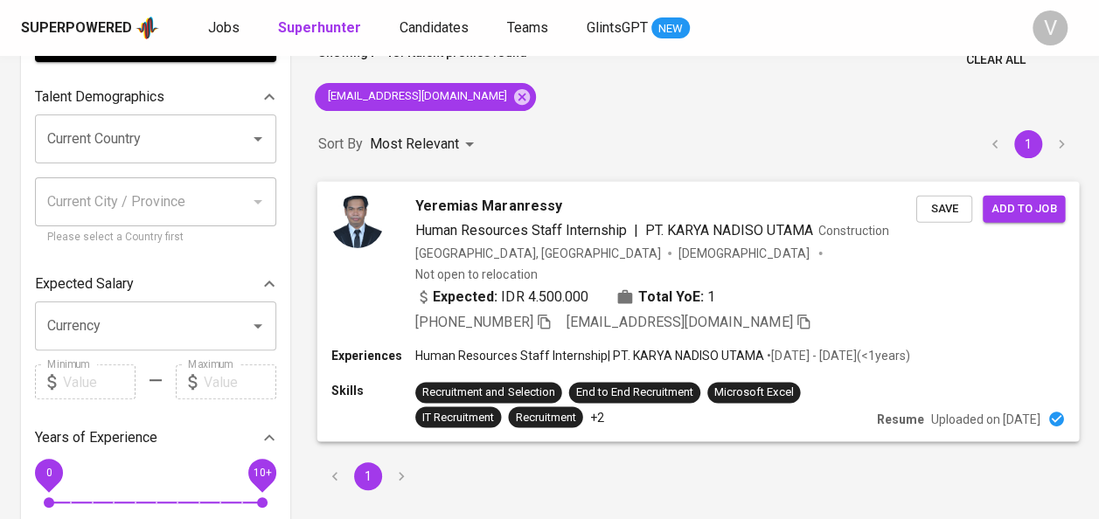
scroll to position [103, 0]
click at [549, 313] on icon "button" at bounding box center [544, 321] width 16 height 16
